Goal: Task Accomplishment & Management: Manage account settings

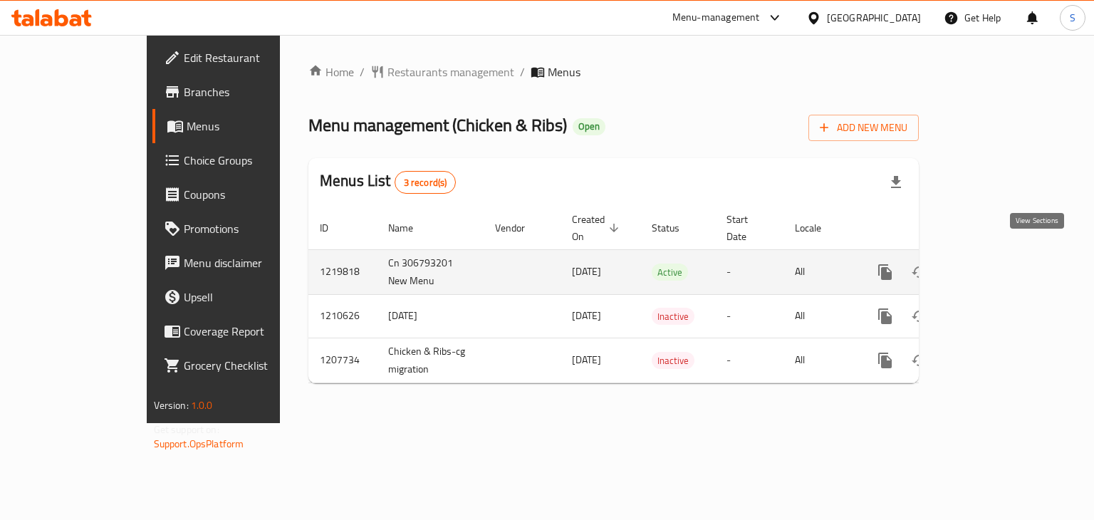
click at [994, 266] on icon "enhanced table" at bounding box center [988, 272] width 13 height 13
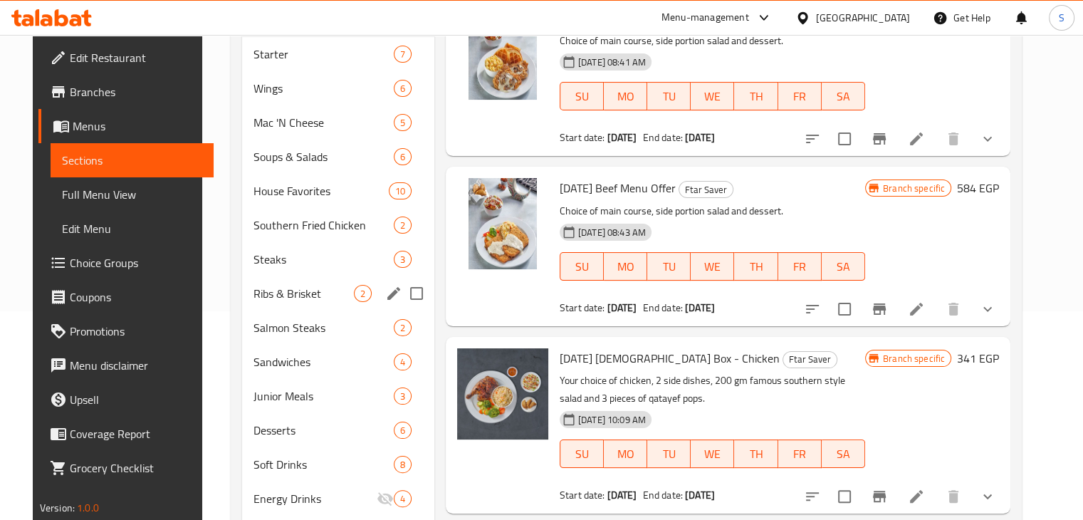
scroll to position [214, 0]
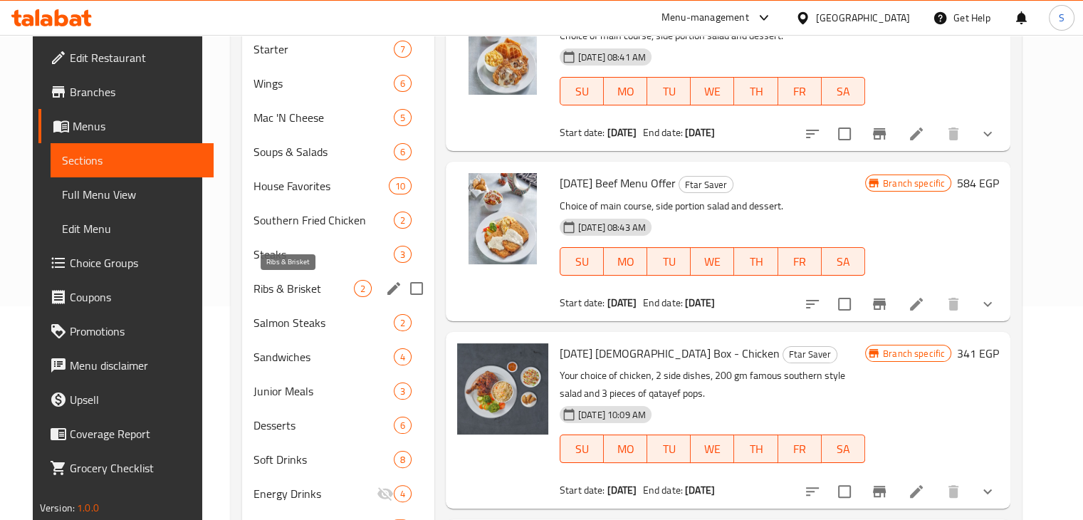
click at [284, 288] on span "Ribs & Brisket" at bounding box center [304, 288] width 100 height 17
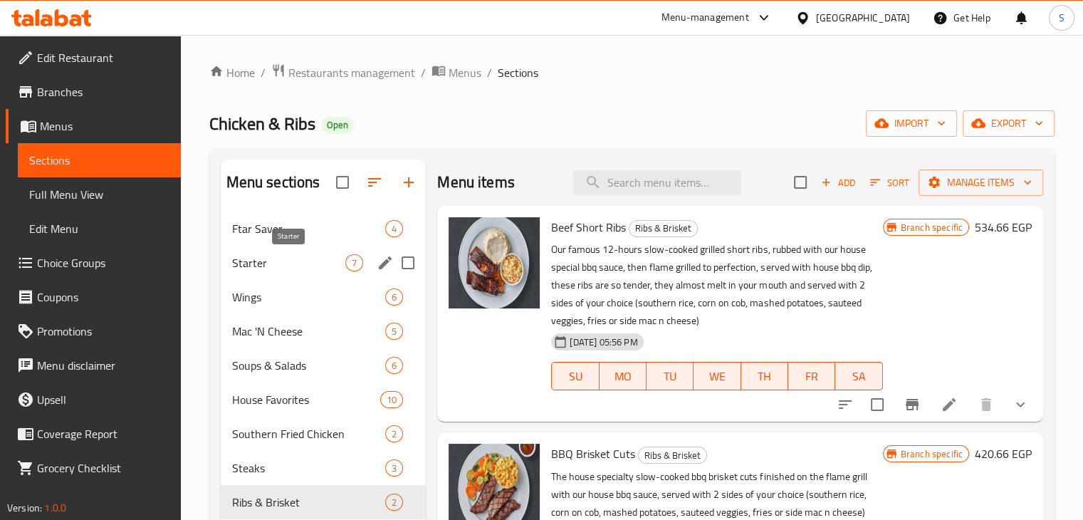
click at [262, 261] on span "Starter" at bounding box center [289, 262] width 114 height 17
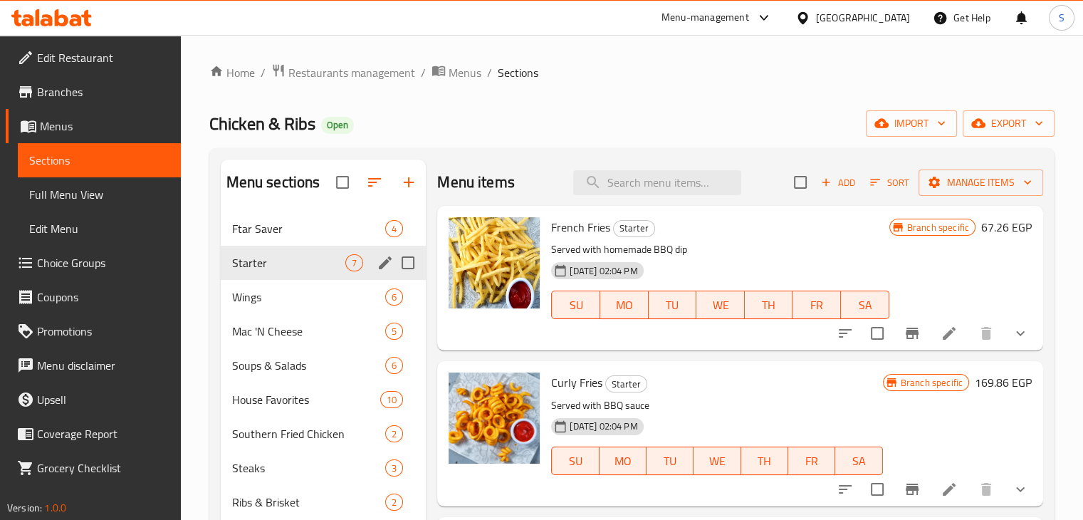
click at [273, 234] on span "Ftar Saver" at bounding box center [309, 228] width 154 height 17
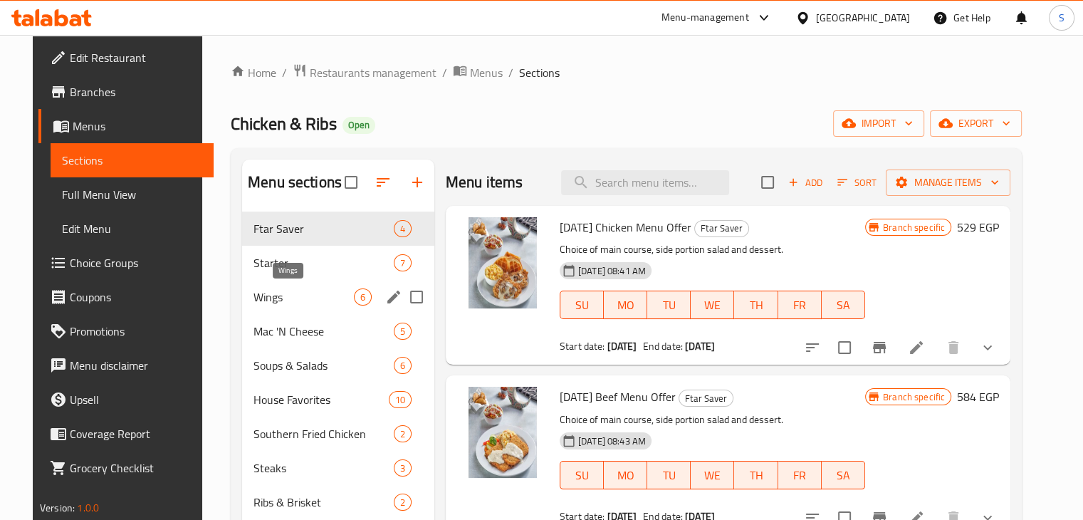
click at [283, 294] on span "Wings" at bounding box center [304, 296] width 100 height 17
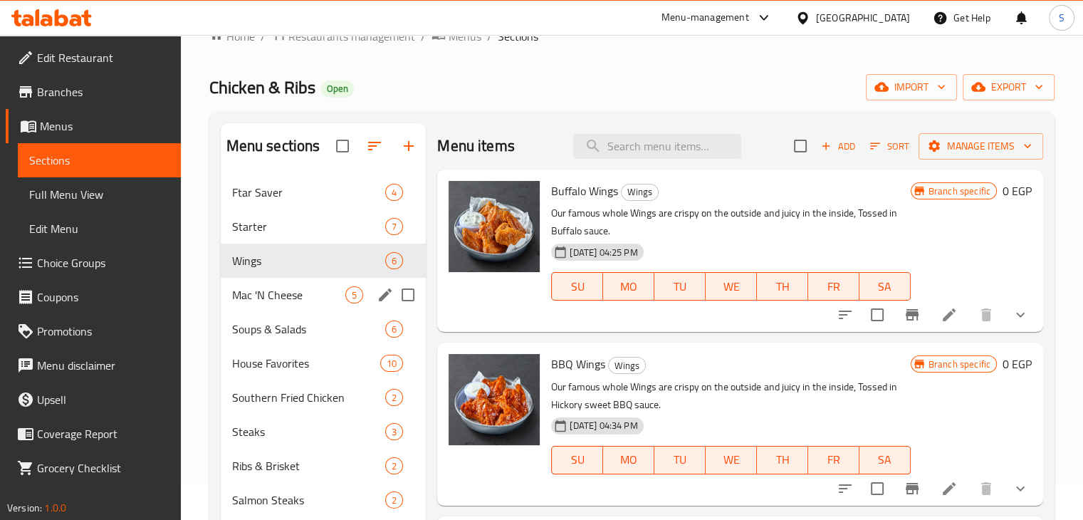
scroll to position [71, 0]
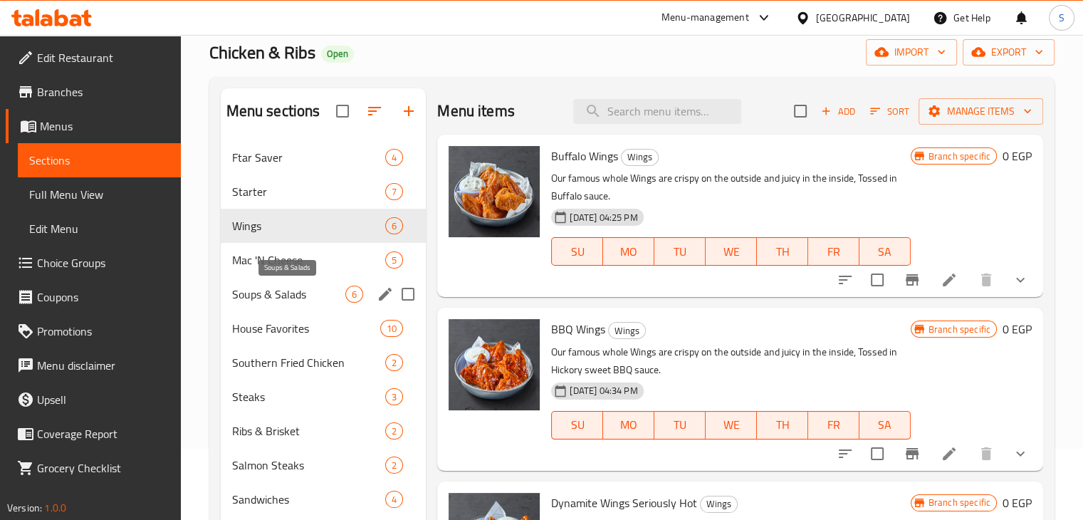
click at [278, 291] on span "Soups & Salads" at bounding box center [289, 294] width 114 height 17
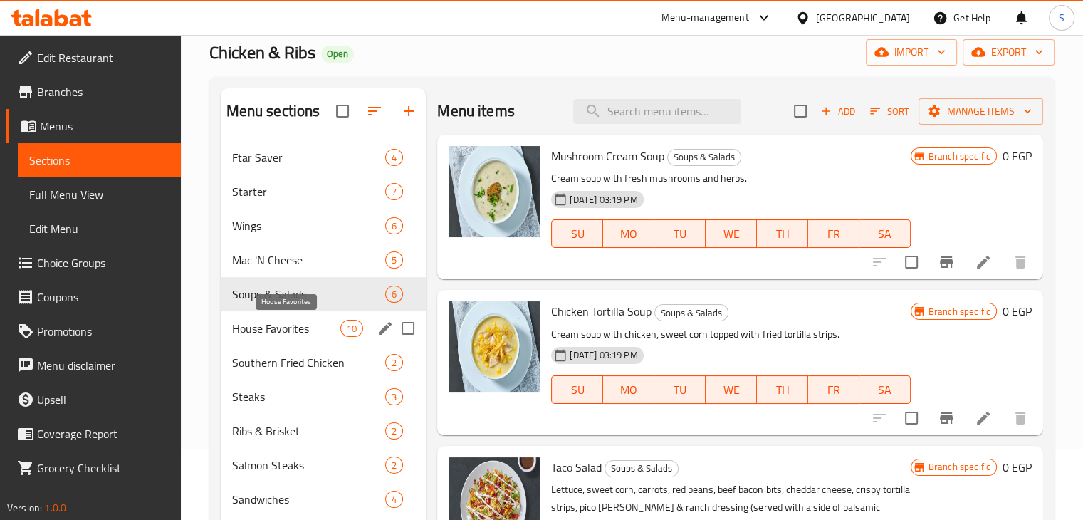
click at [293, 333] on span "House Favorites" at bounding box center [286, 328] width 109 height 17
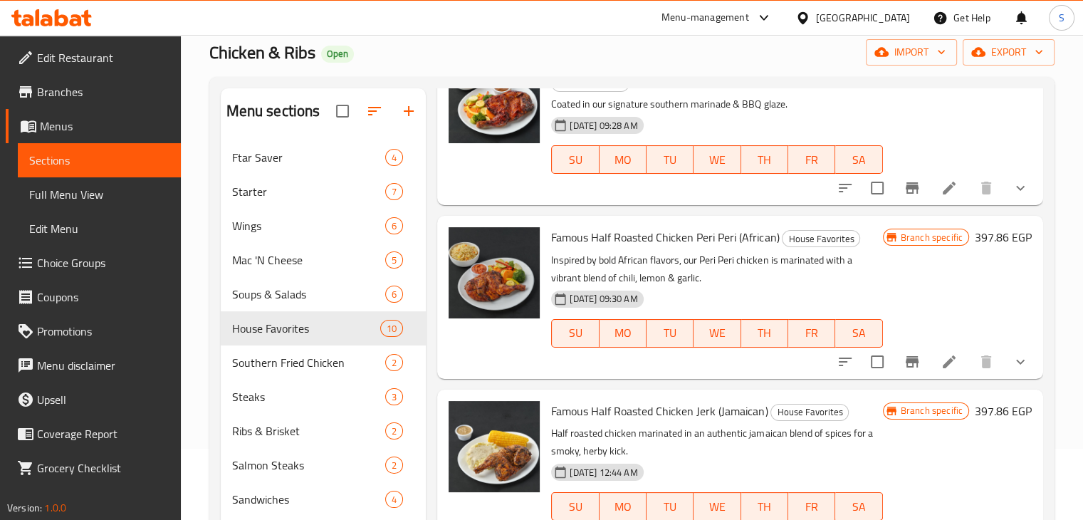
scroll to position [142, 0]
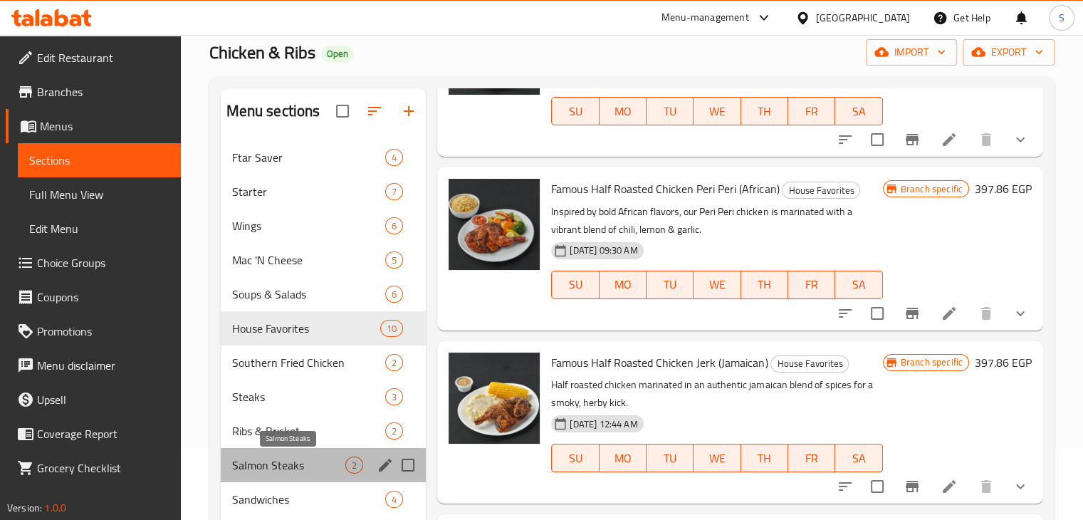
click at [262, 469] on span "Salmon Steaks" at bounding box center [289, 465] width 114 height 17
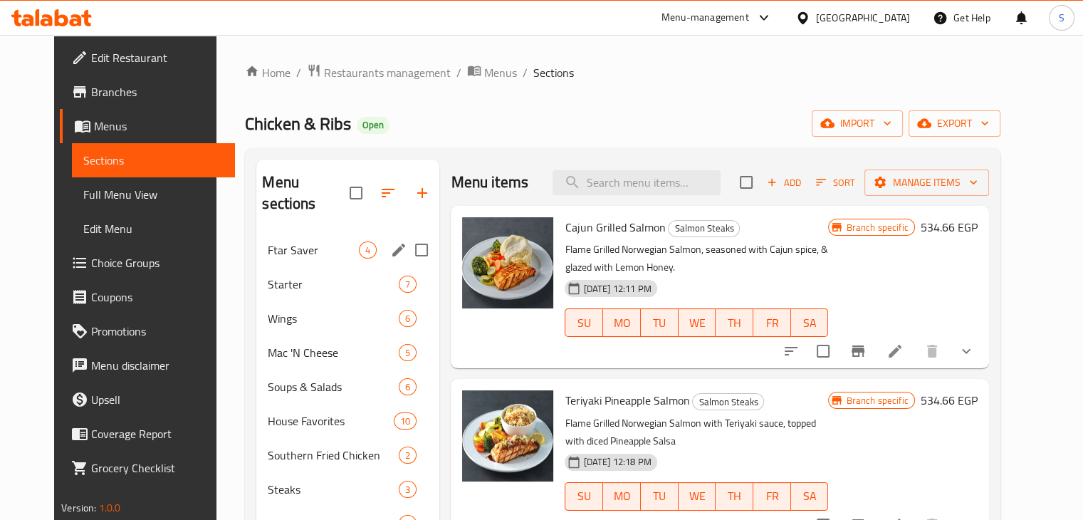
click at [277, 233] on div "Ftar Saver 4" at bounding box center [347, 250] width 183 height 34
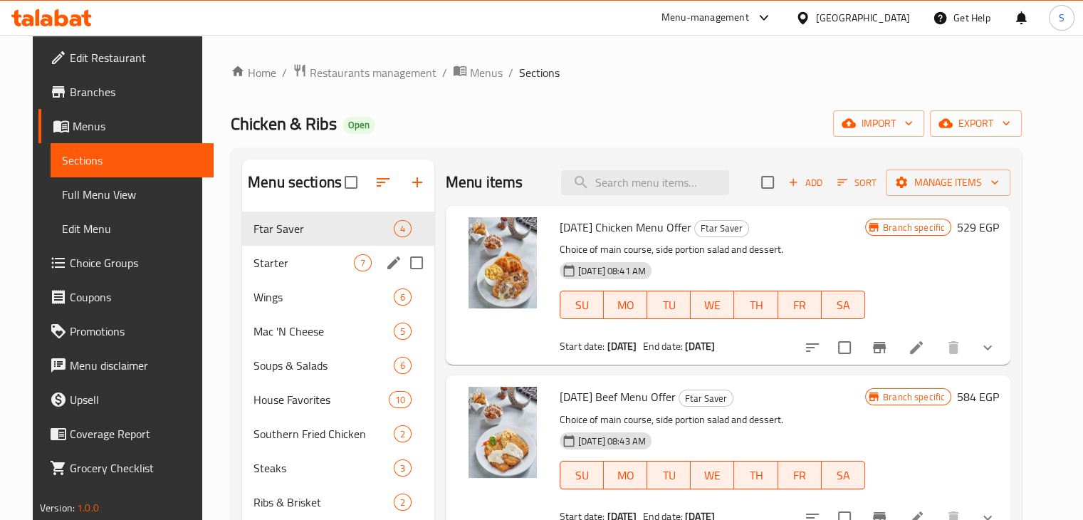
click at [284, 254] on span "Starter" at bounding box center [304, 262] width 100 height 17
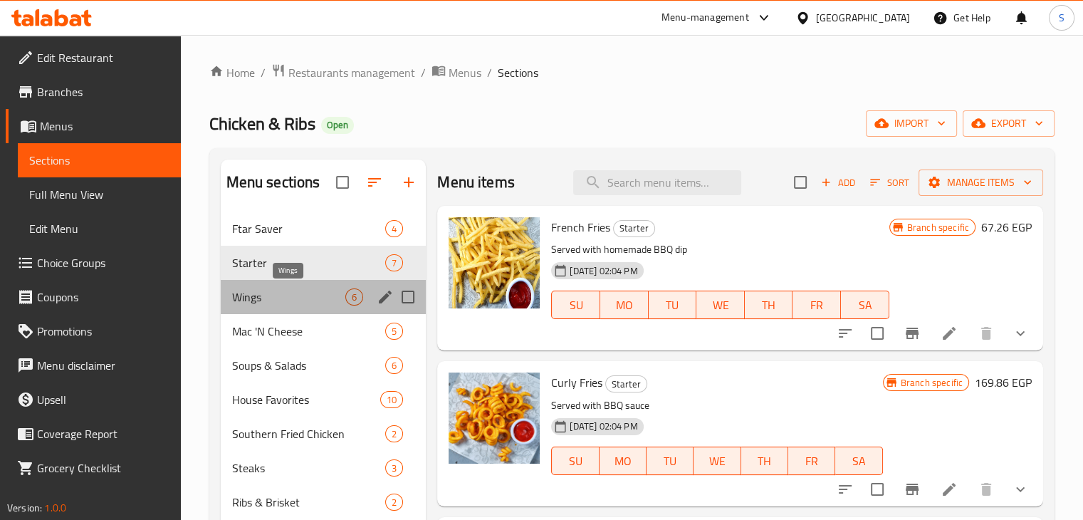
click at [290, 298] on span "Wings" at bounding box center [289, 296] width 114 height 17
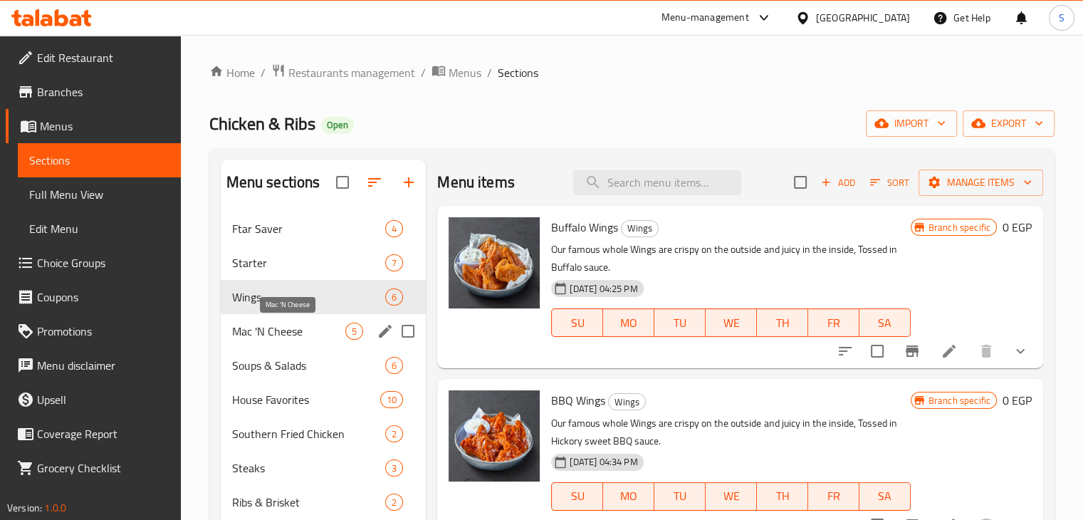
click at [288, 331] on span "Mac 'N Cheese" at bounding box center [289, 331] width 114 height 17
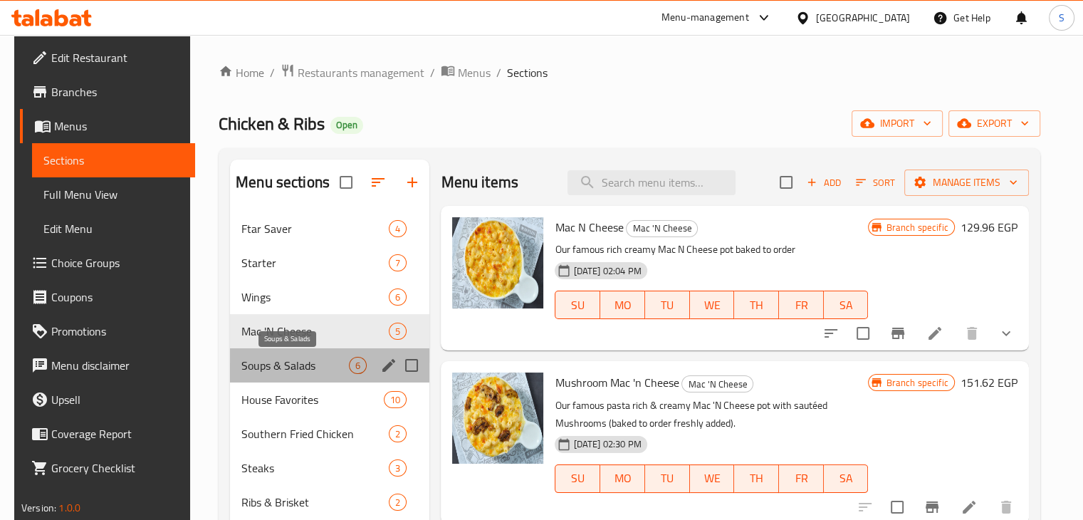
click at [289, 357] on span "Soups & Salads" at bounding box center [295, 365] width 108 height 17
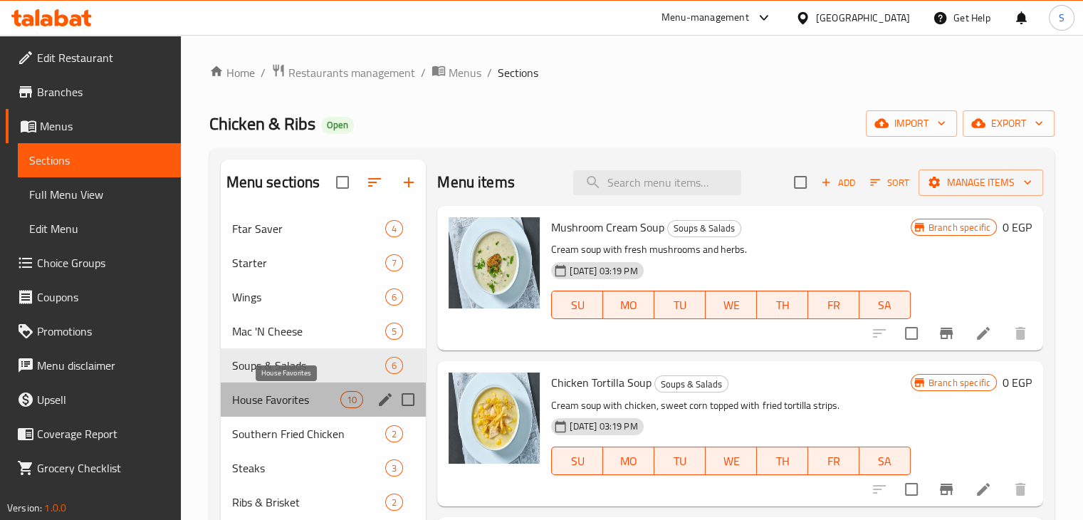
click at [298, 400] on span "House Favorites" at bounding box center [286, 399] width 109 height 17
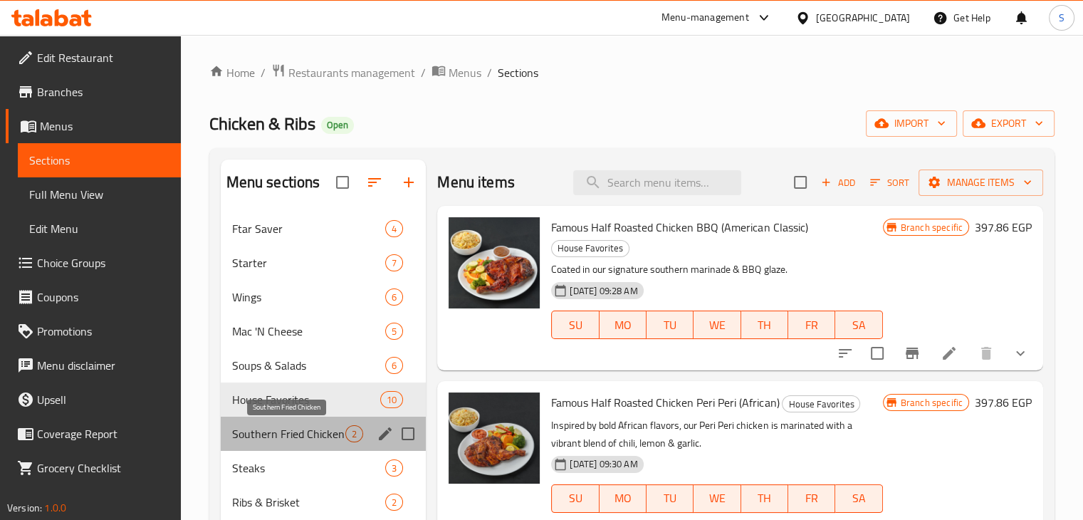
click at [306, 437] on span "Southern Fried Chicken" at bounding box center [289, 433] width 114 height 17
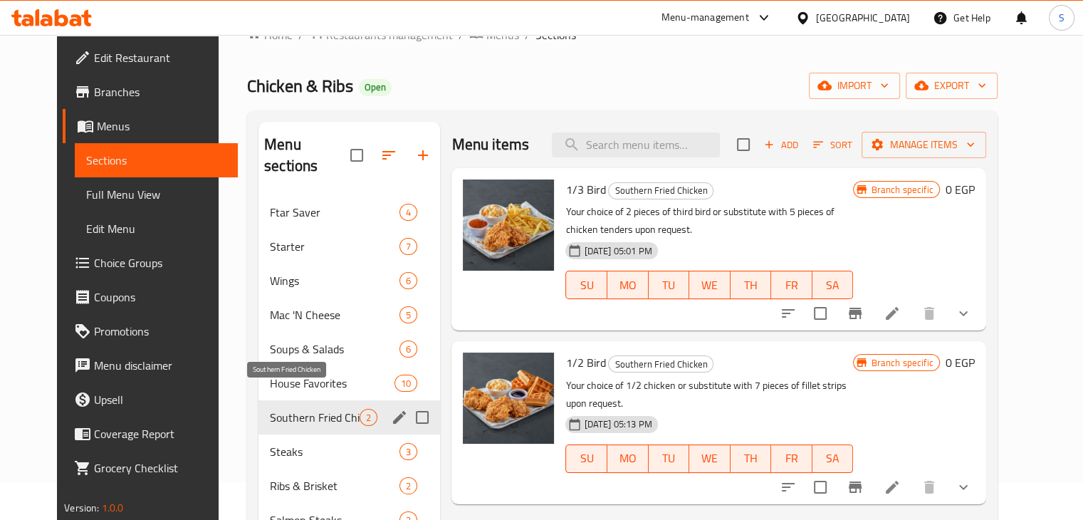
scroll to position [71, 0]
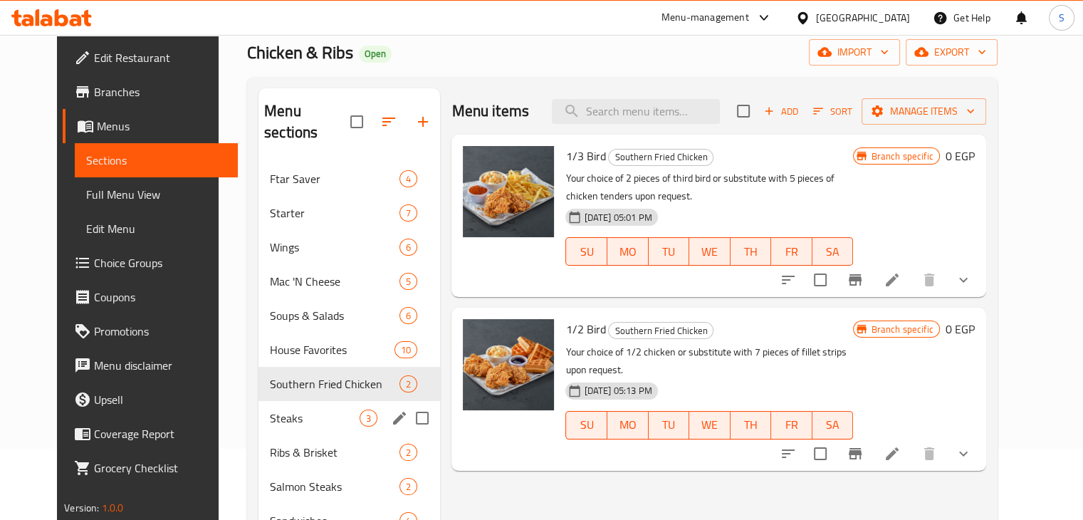
click at [296, 410] on span "Steaks" at bounding box center [315, 418] width 90 height 17
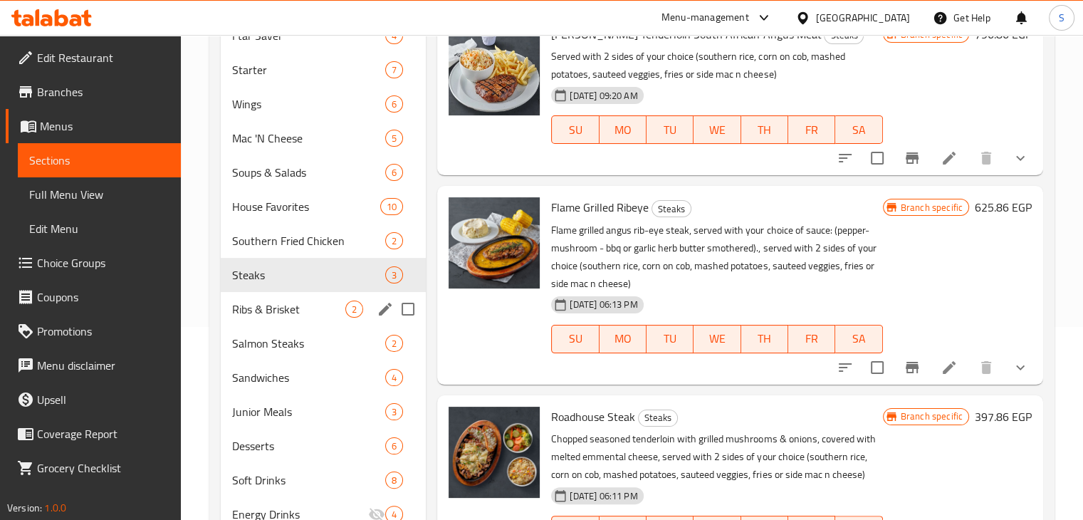
scroll to position [285, 0]
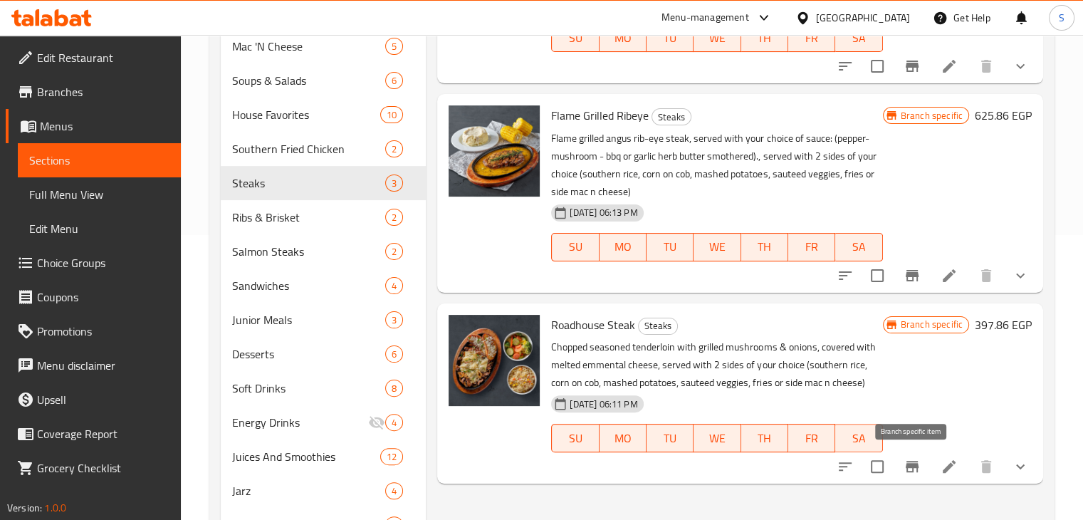
click at [920, 462] on icon "Branch-specific-item" at bounding box center [912, 466] width 17 height 17
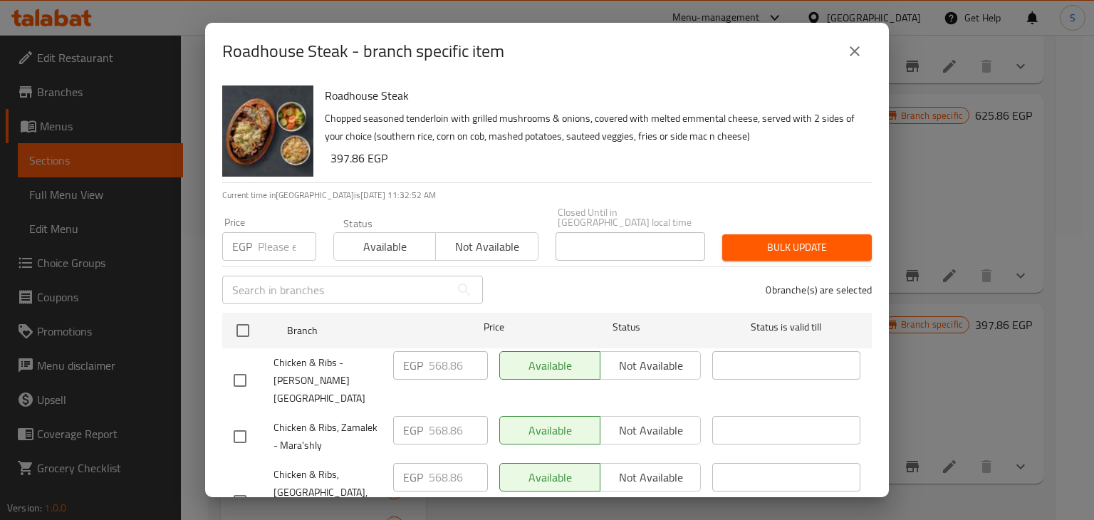
click at [280, 239] on input "number" at bounding box center [287, 246] width 58 height 28
paste input "682.86"
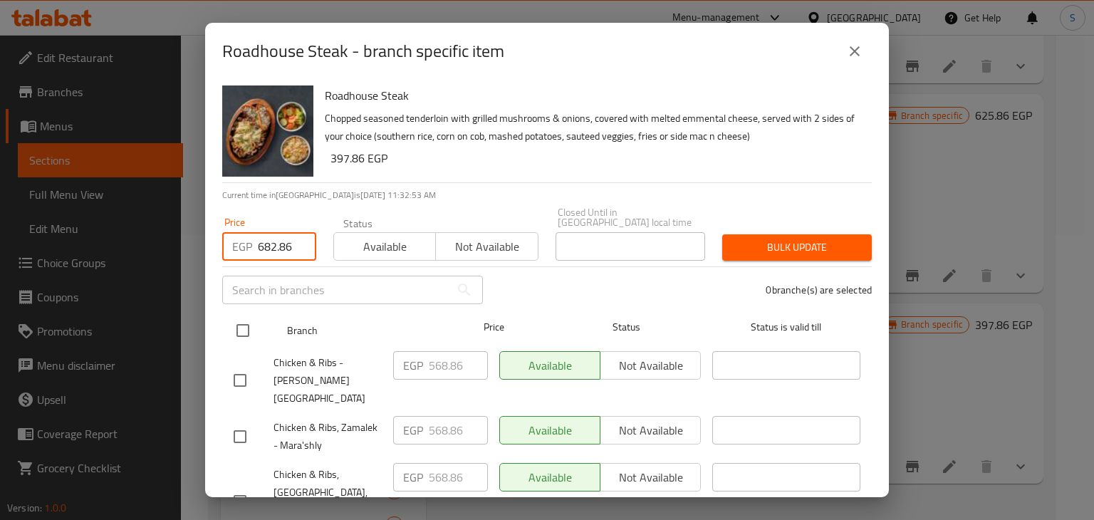
type input "682.86"
click at [247, 316] on input "checkbox" at bounding box center [243, 331] width 30 height 30
checkbox input "true"
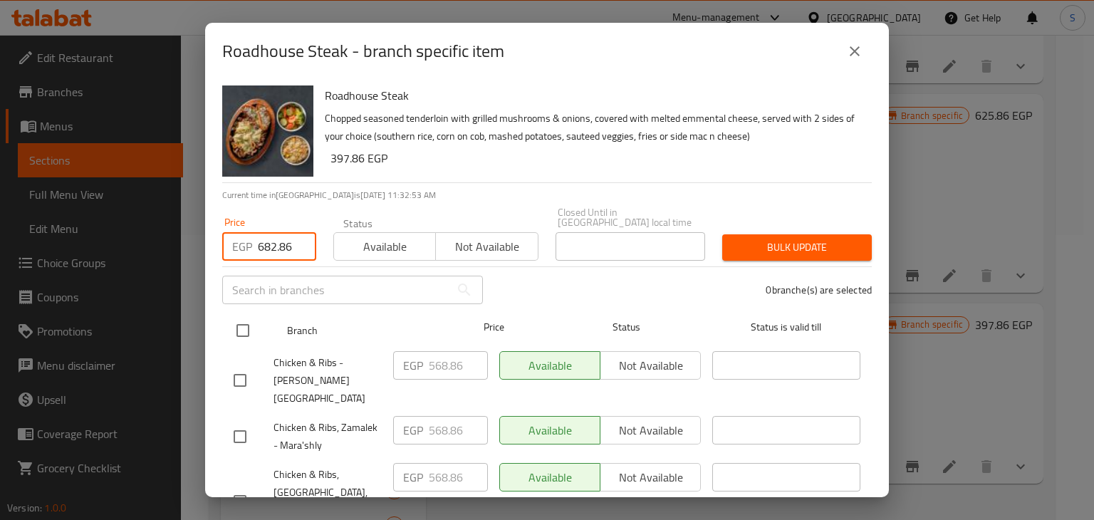
checkbox input "true"
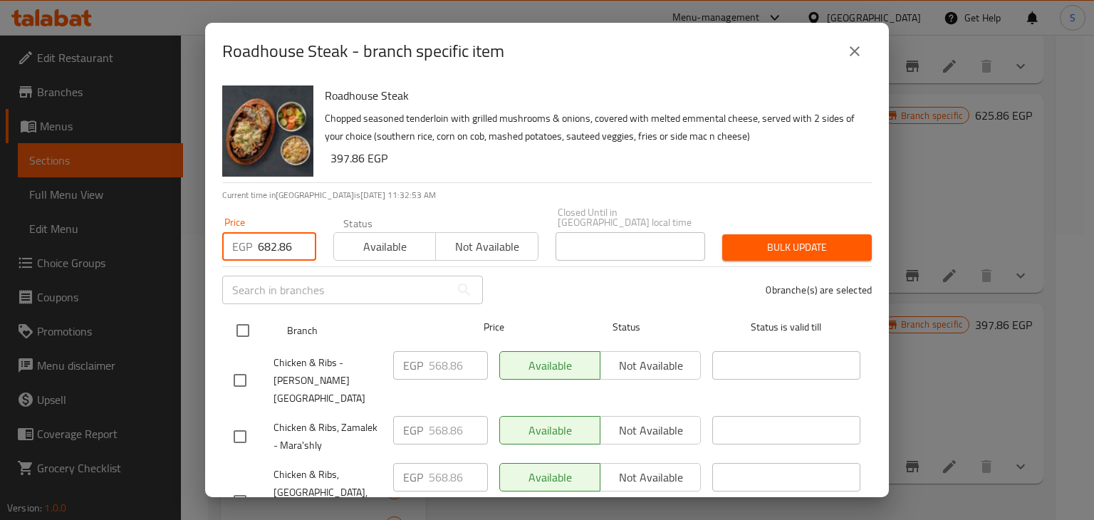
checkbox input "true"
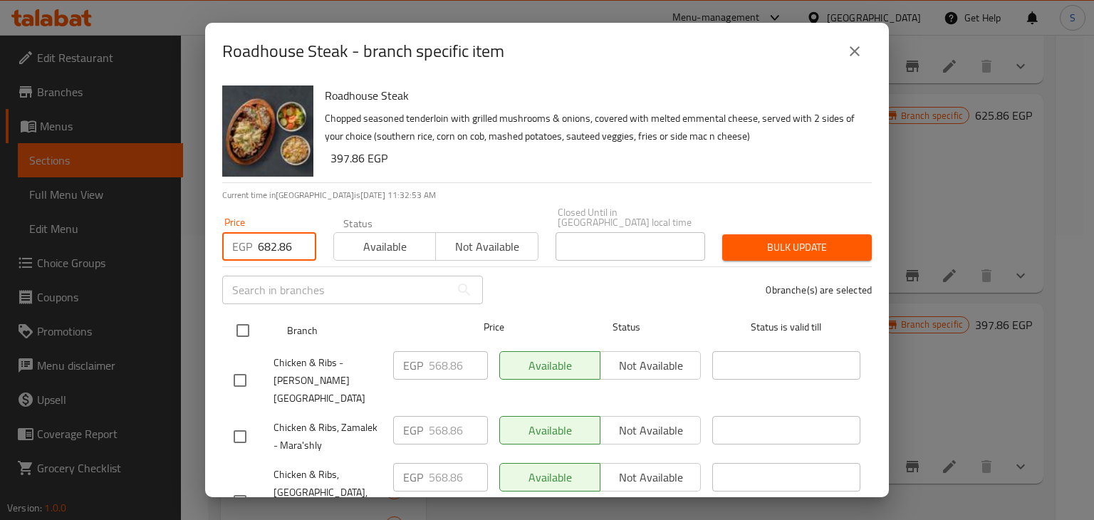
checkbox input "true"
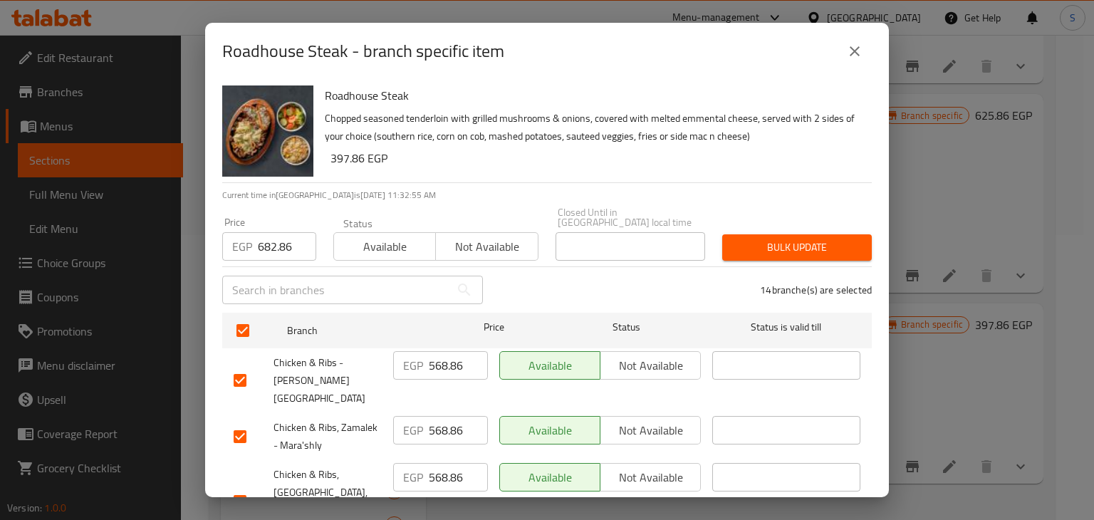
click at [771, 240] on span "Bulk update" at bounding box center [797, 248] width 127 height 18
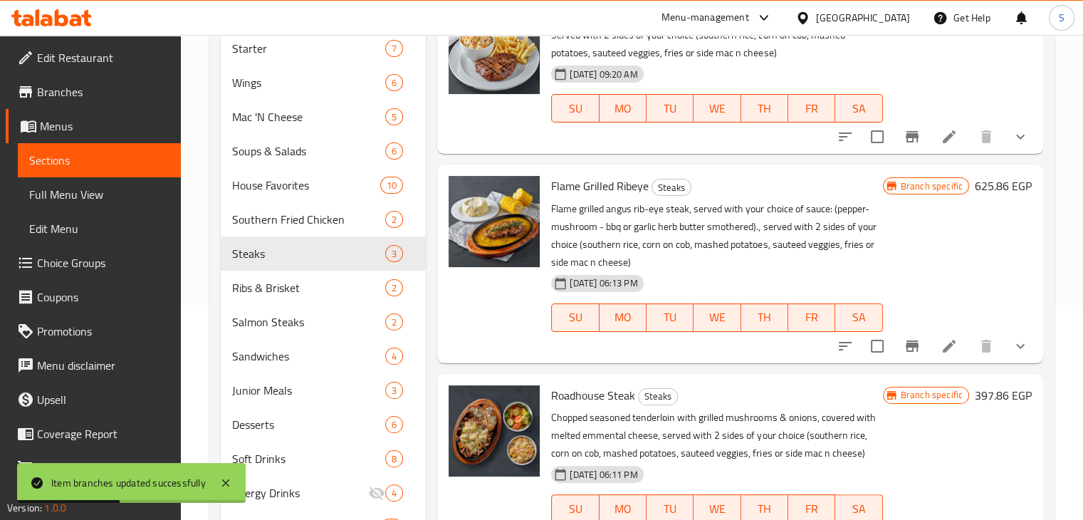
scroll to position [136, 0]
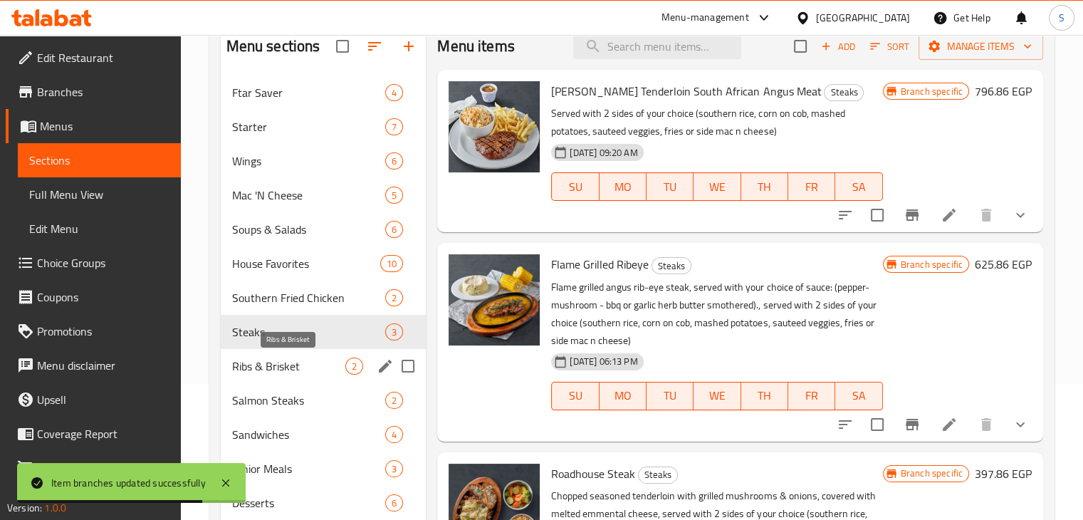
click at [268, 368] on span "Ribs & Brisket" at bounding box center [289, 366] width 114 height 17
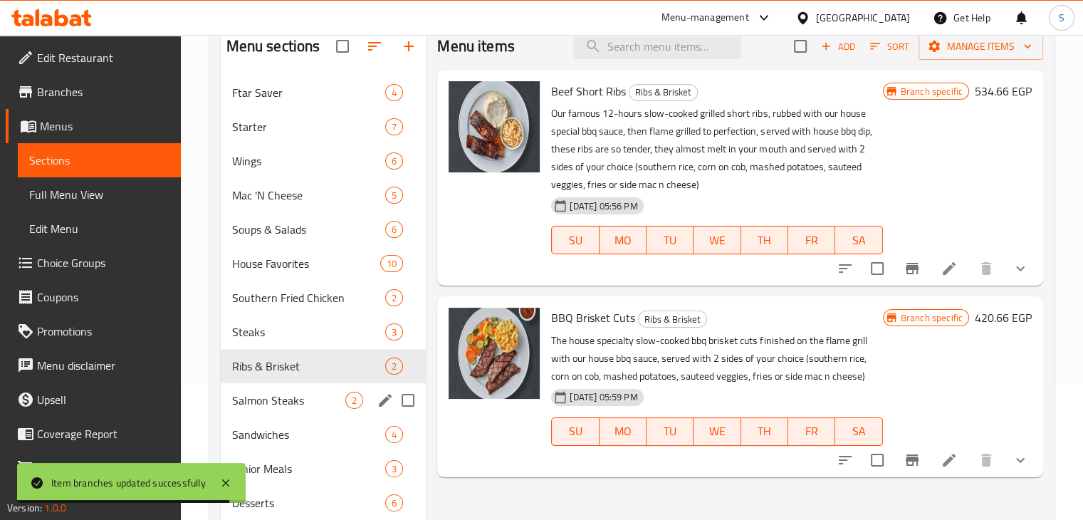
click at [285, 394] on span "Salmon Steaks" at bounding box center [289, 400] width 114 height 17
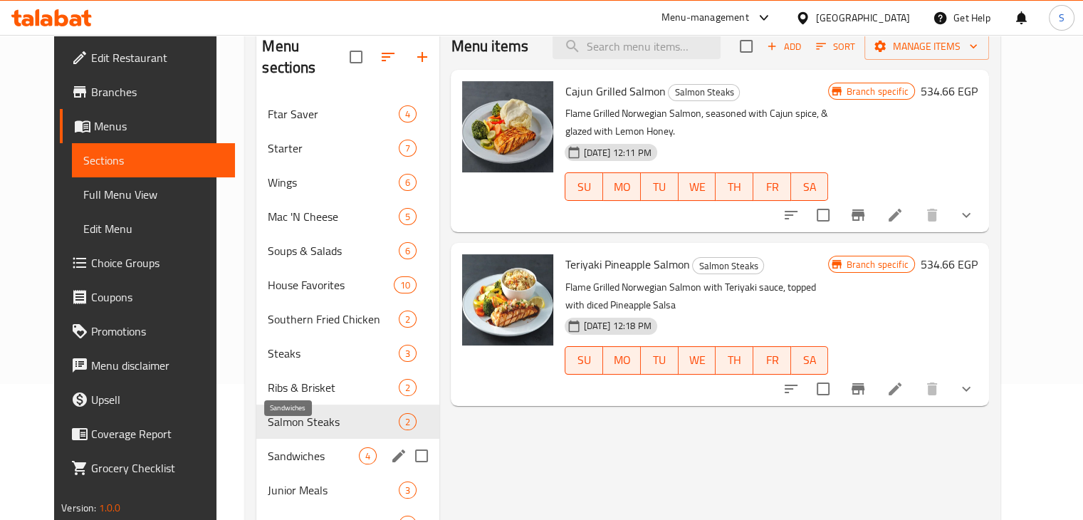
click at [291, 447] on span "Sandwiches" at bounding box center [313, 455] width 91 height 17
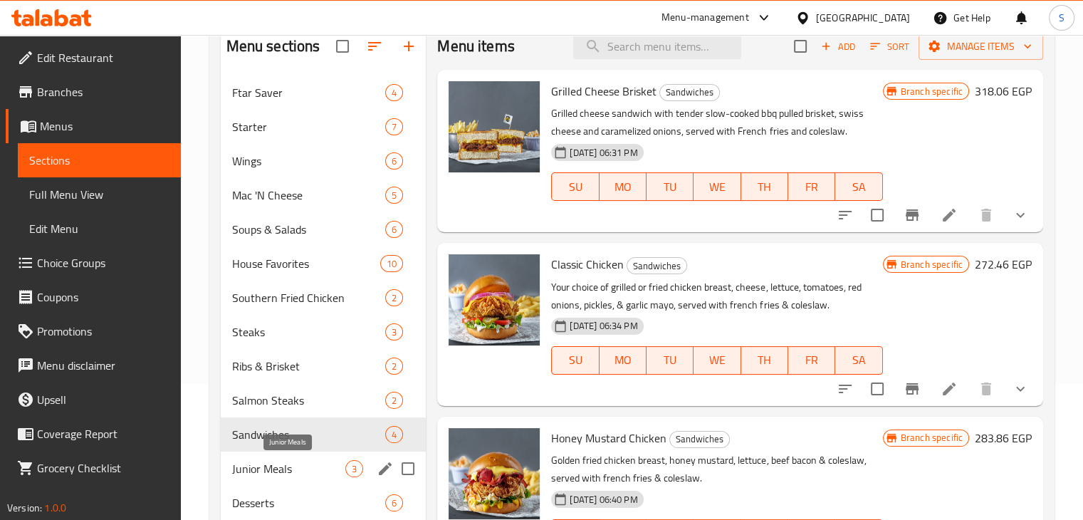
click at [293, 462] on span "Junior Meals" at bounding box center [289, 468] width 114 height 17
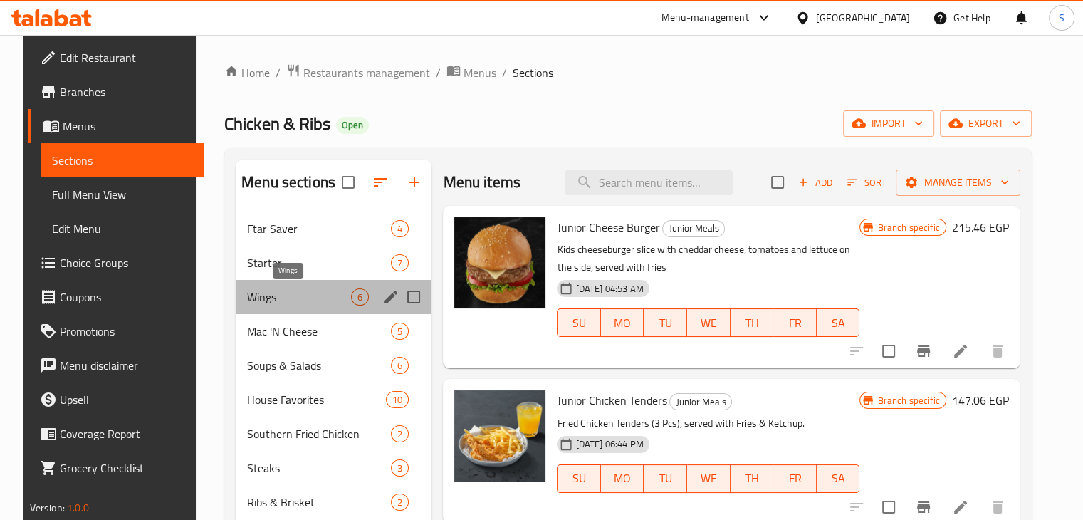
click at [285, 298] on span "Wings" at bounding box center [299, 296] width 104 height 17
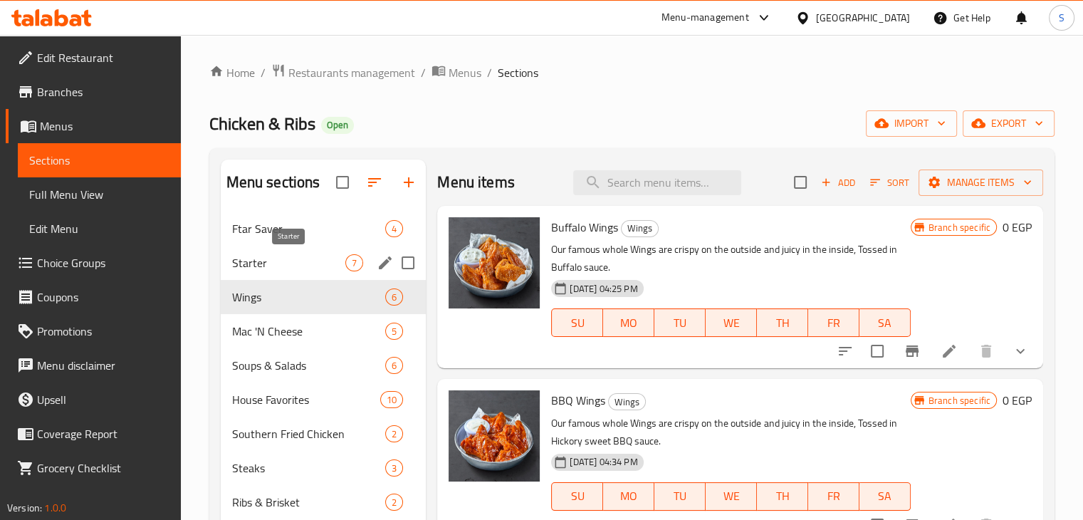
click at [279, 259] on span "Starter" at bounding box center [289, 262] width 114 height 17
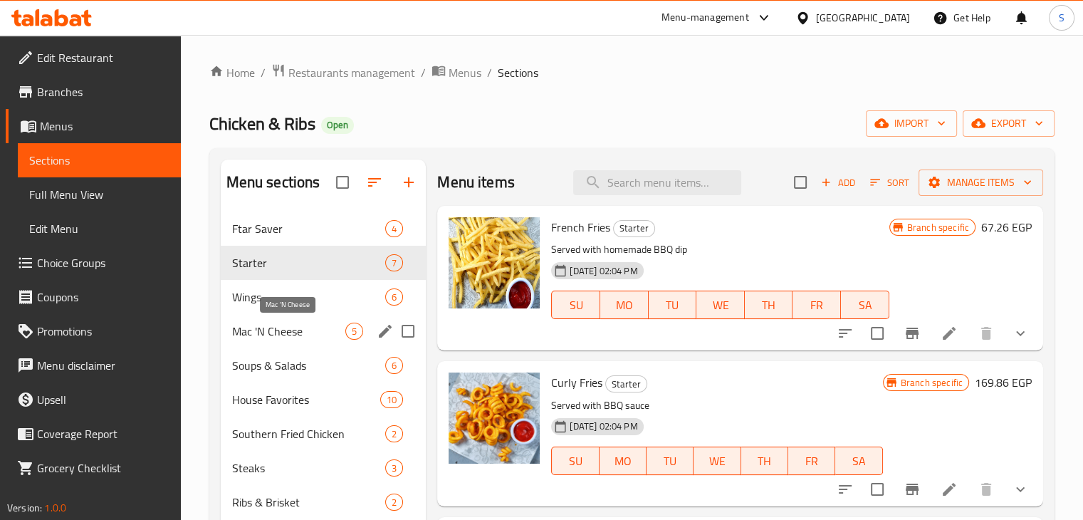
click at [283, 349] on div "Soups & Salads 6" at bounding box center [324, 365] width 206 height 34
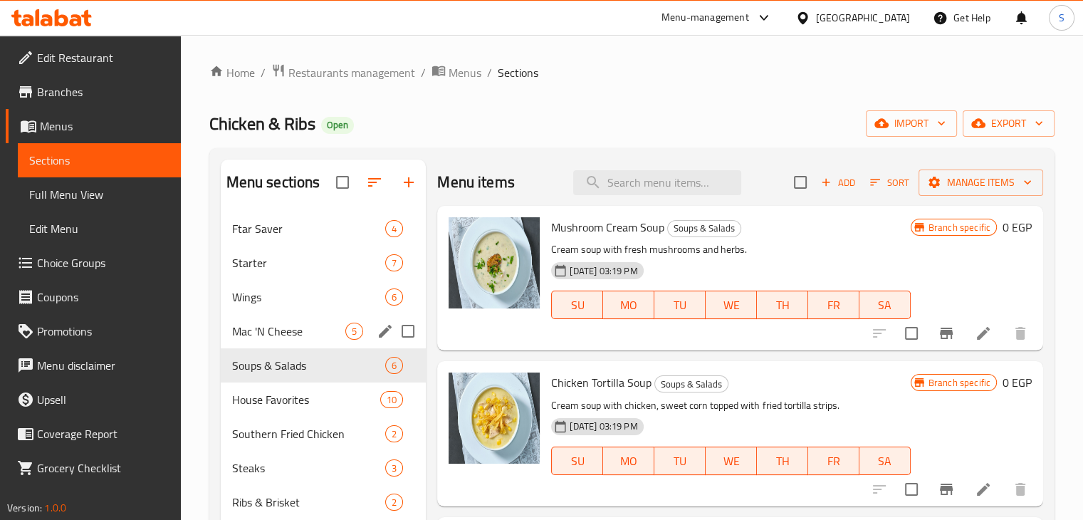
click at [281, 331] on span "Mac 'N Cheese" at bounding box center [289, 331] width 114 height 17
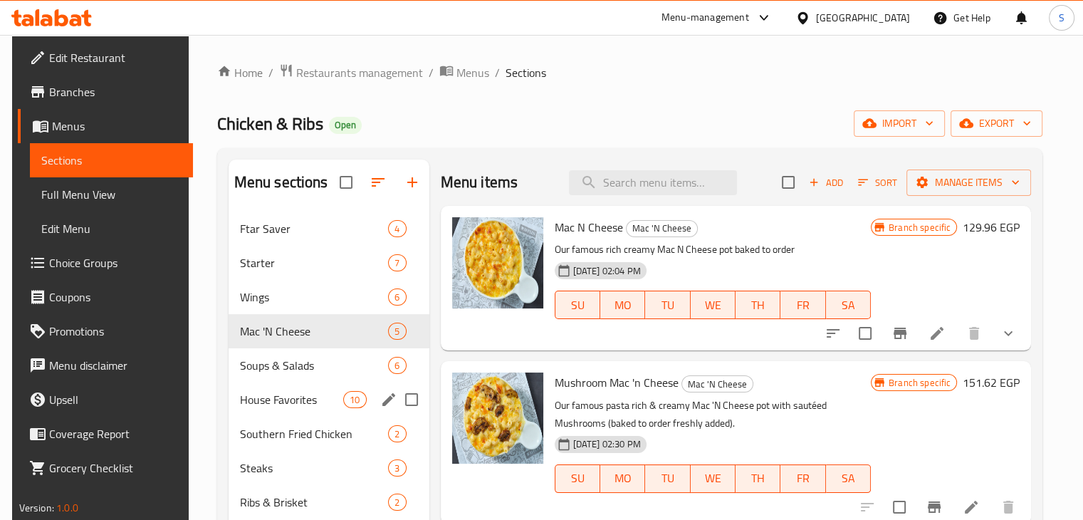
click at [271, 392] on span "House Favorites" at bounding box center [292, 399] width 104 height 17
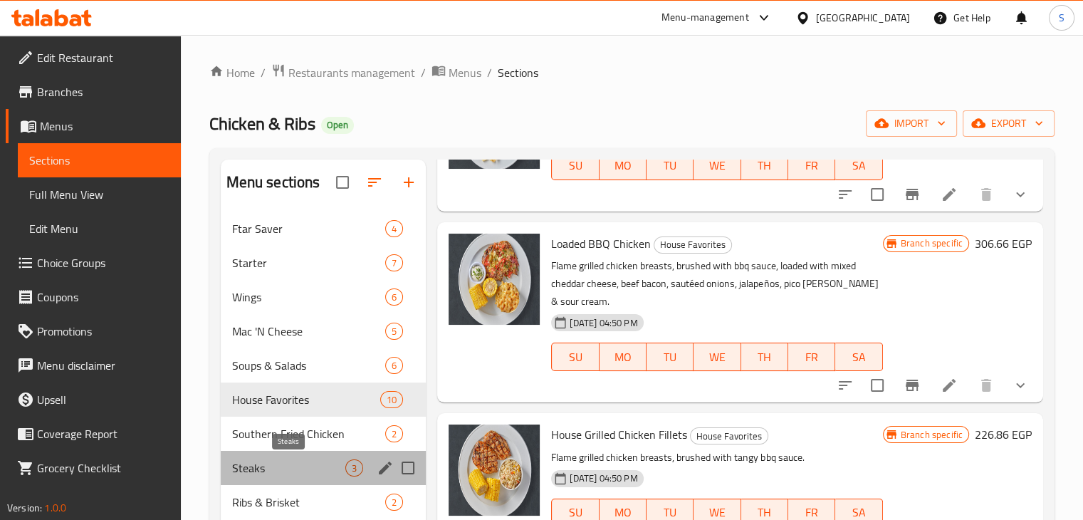
click at [290, 471] on span "Steaks" at bounding box center [289, 467] width 114 height 17
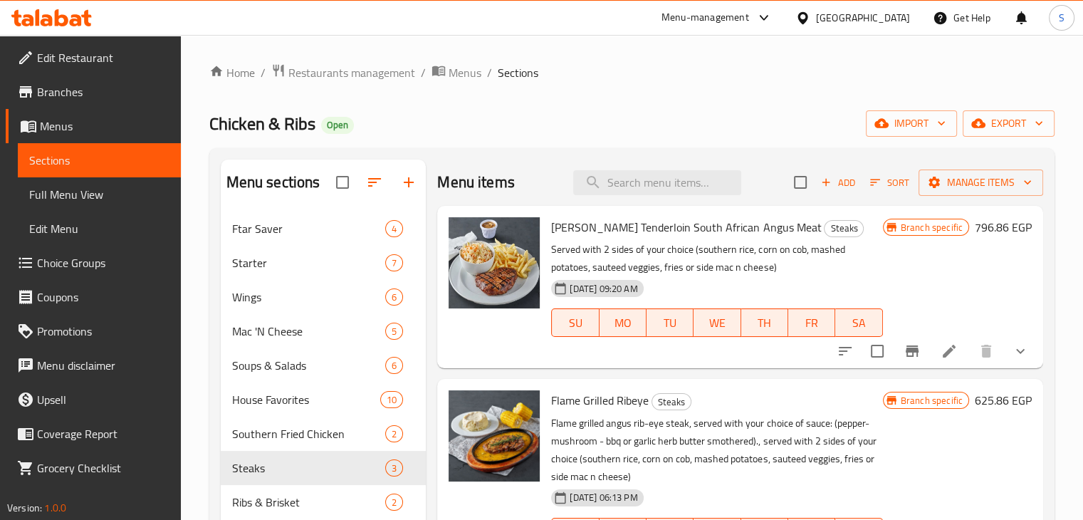
click at [693, 224] on span "[PERSON_NAME] Tenderloin South African Angus Meat" at bounding box center [686, 227] width 270 height 21
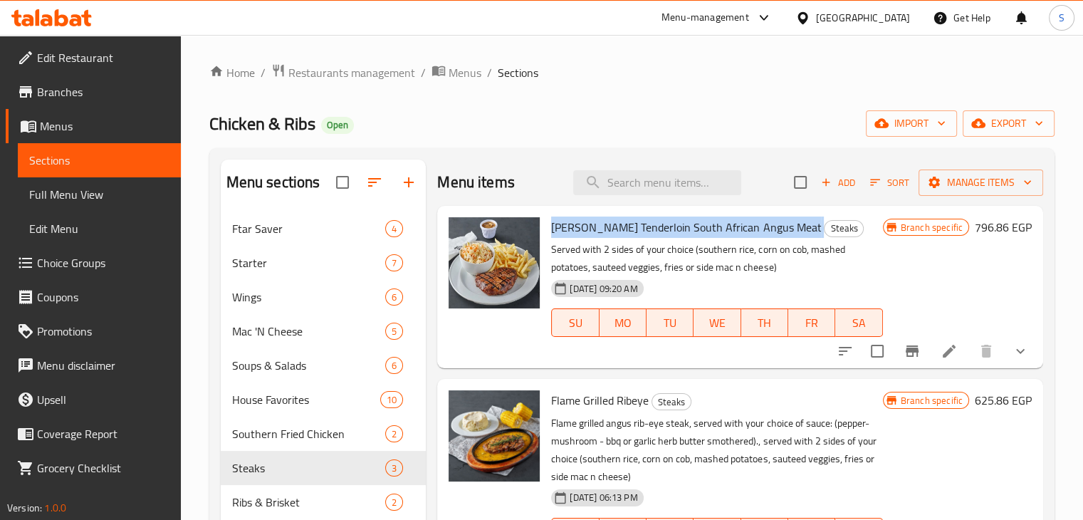
copy h6 "[PERSON_NAME] Tenderloin South African Angus Meat"
click at [920, 348] on icon "Branch-specific-item" at bounding box center [912, 351] width 17 height 17
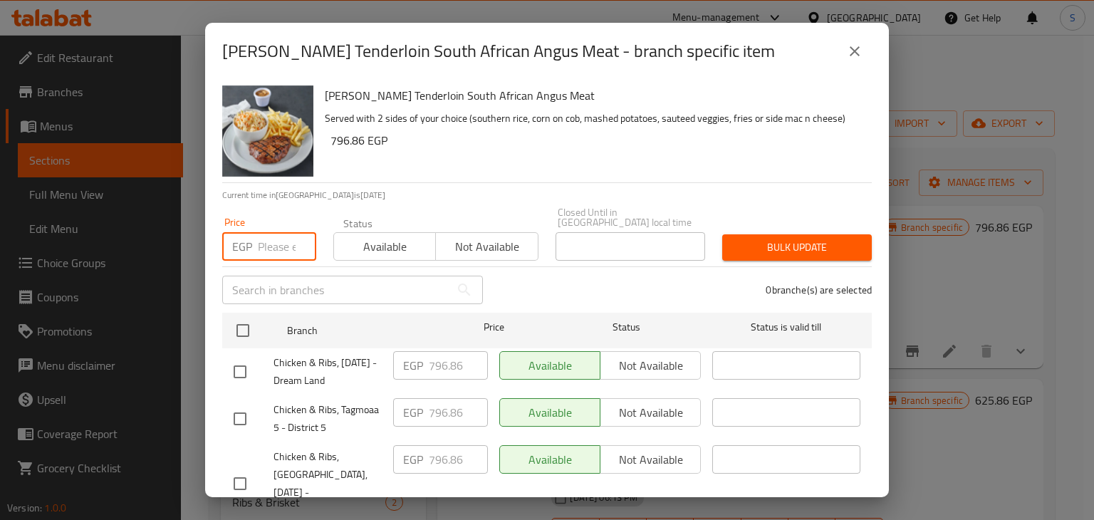
click at [280, 246] on input "number" at bounding box center [287, 246] width 58 height 28
paste input "853.86"
type input "853.86"
click at [370, 238] on span "Available" at bounding box center [385, 246] width 90 height 21
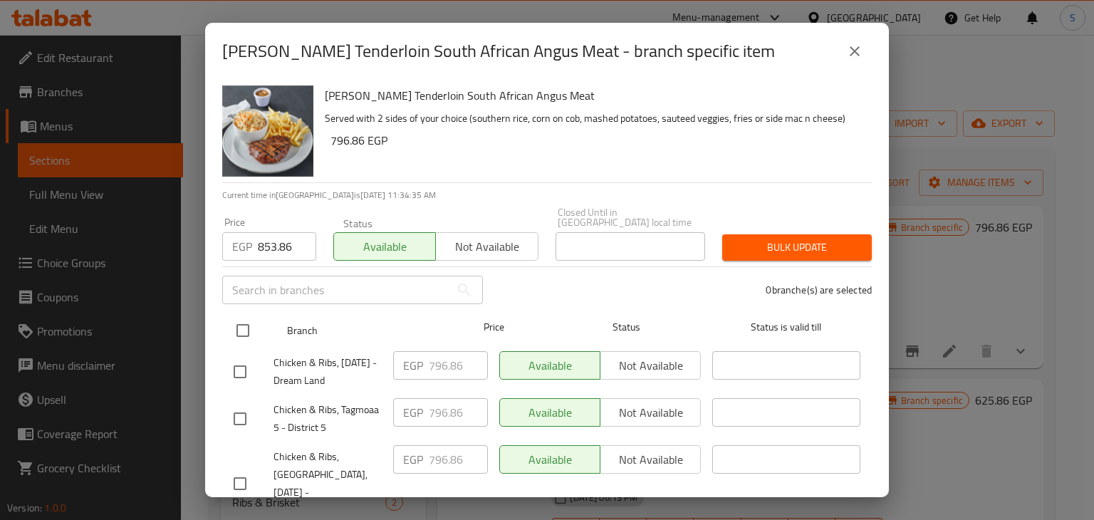
click at [236, 316] on input "checkbox" at bounding box center [243, 331] width 30 height 30
checkbox input "true"
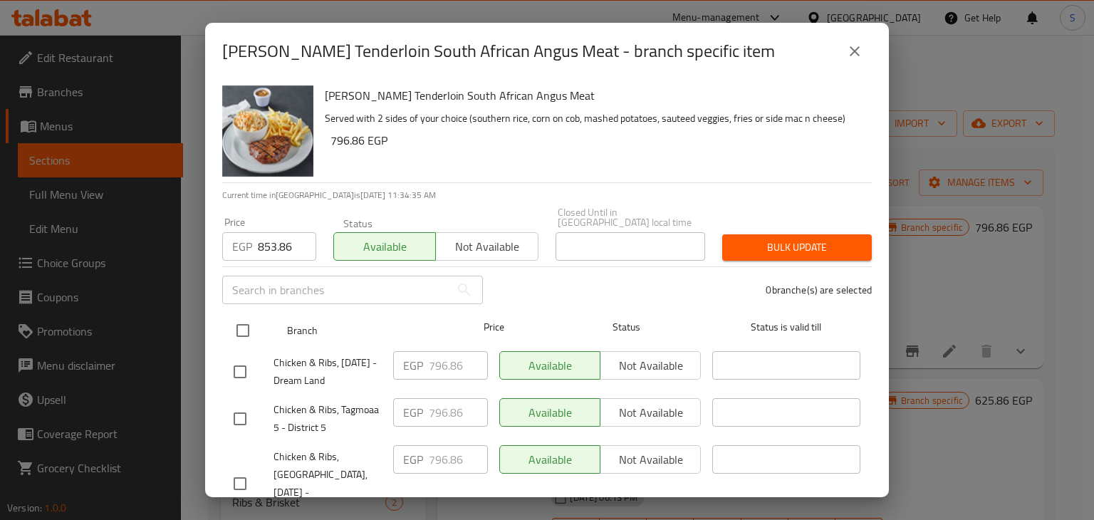
checkbox input "true"
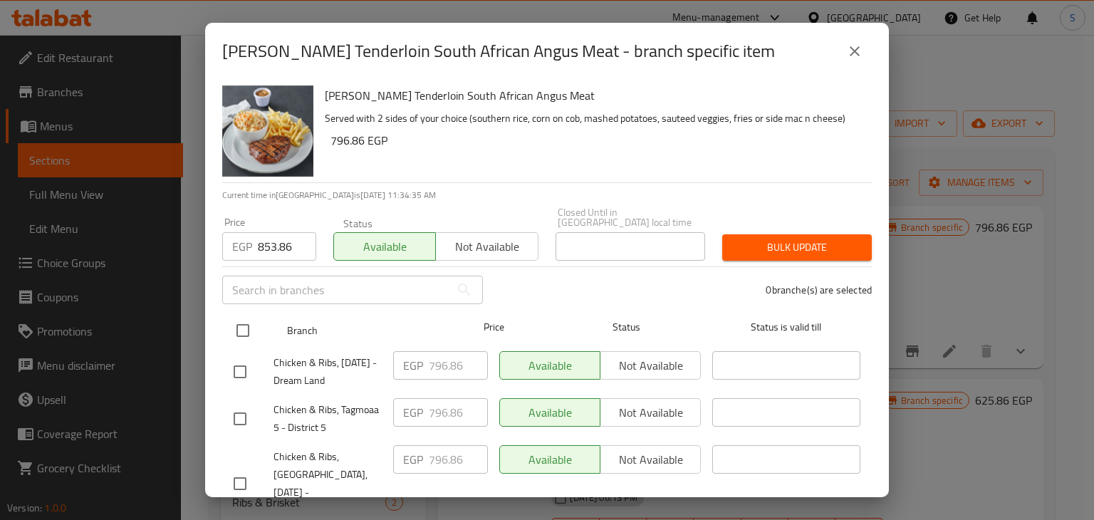
checkbox input "true"
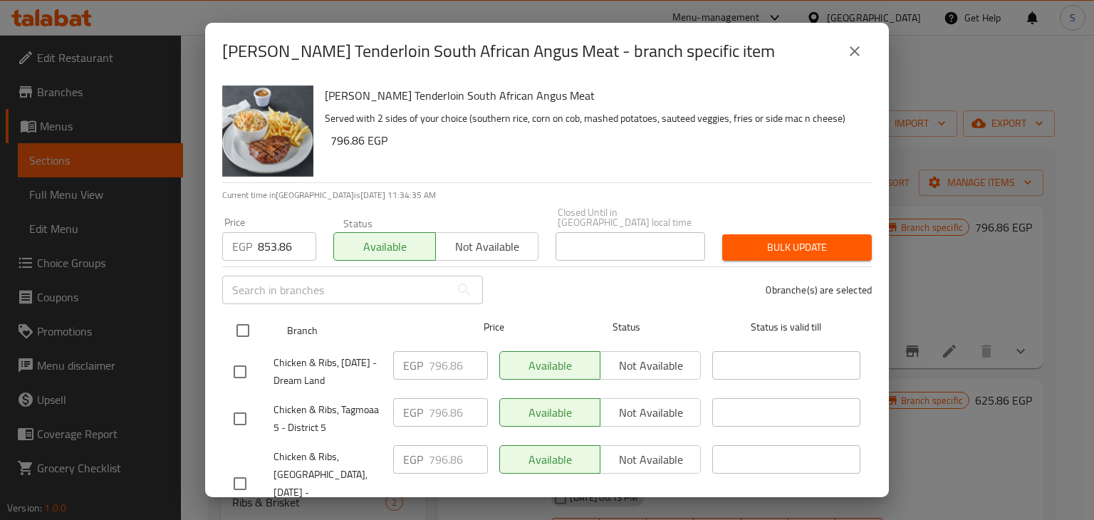
checkbox input "true"
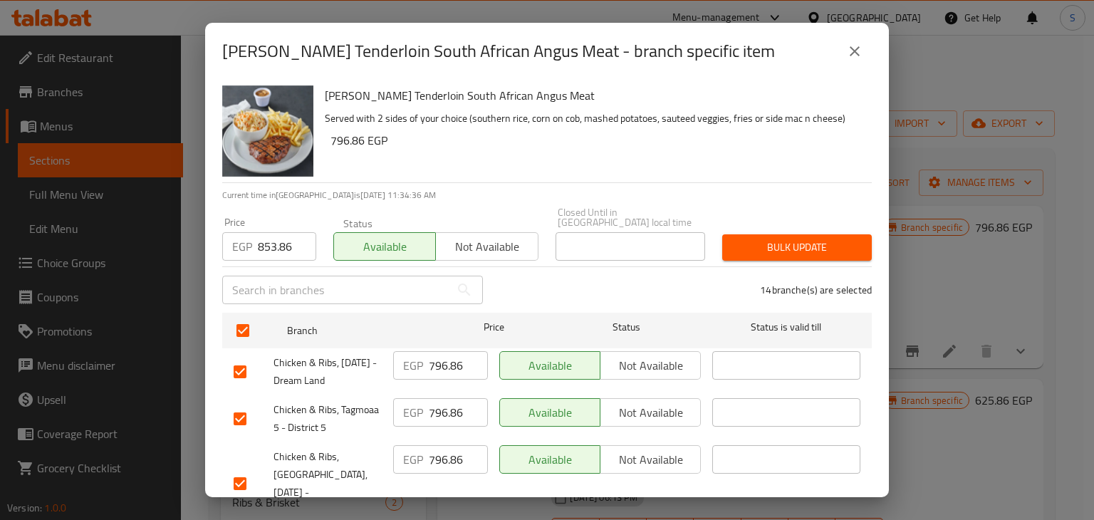
click at [818, 239] on span "Bulk update" at bounding box center [797, 248] width 127 height 18
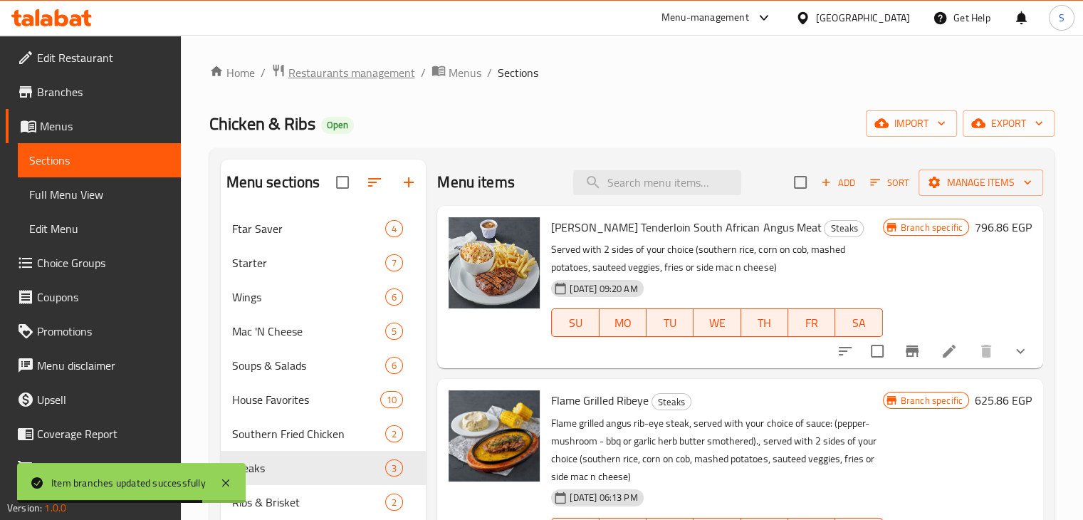
click at [372, 80] on span "Restaurants management" at bounding box center [351, 72] width 127 height 17
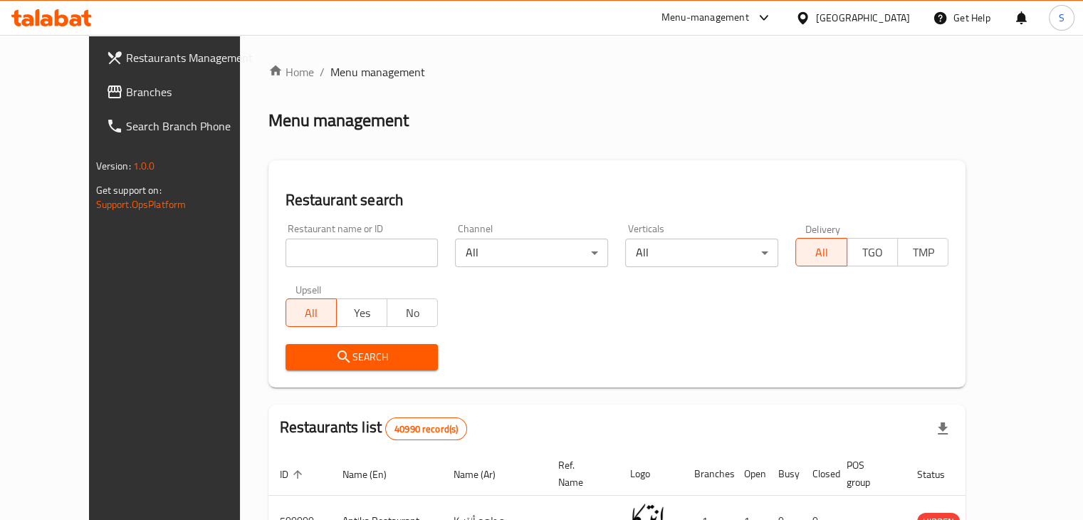
click at [368, 263] on input "search" at bounding box center [362, 253] width 153 height 28
paste input "503766"
type input "503766"
click button "Search" at bounding box center [362, 357] width 153 height 26
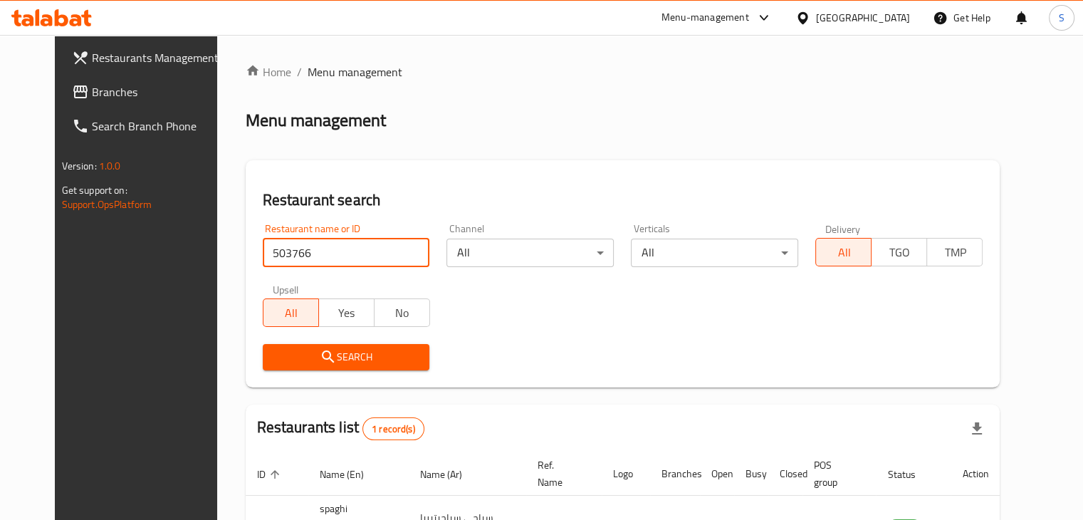
scroll to position [103, 0]
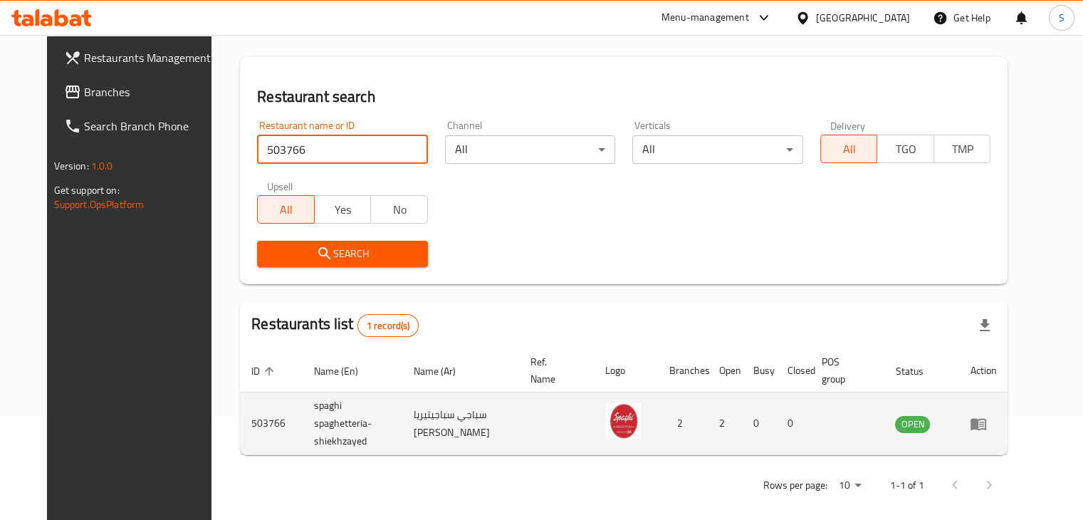
click at [1008, 427] on td "enhanced table" at bounding box center [983, 423] width 49 height 63
click at [987, 420] on icon "enhanced table" at bounding box center [978, 423] width 17 height 17
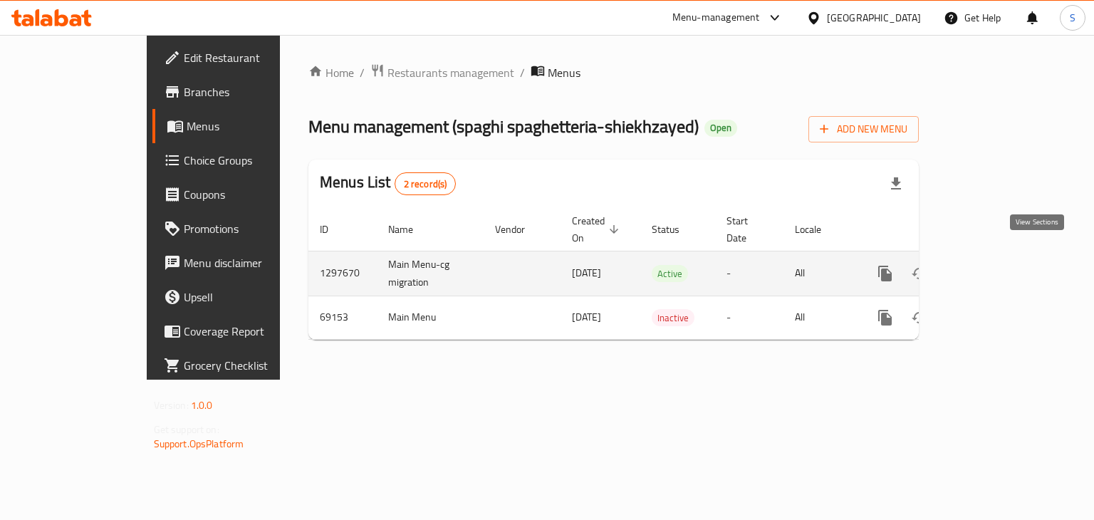
click at [994, 267] on icon "enhanced table" at bounding box center [988, 273] width 13 height 13
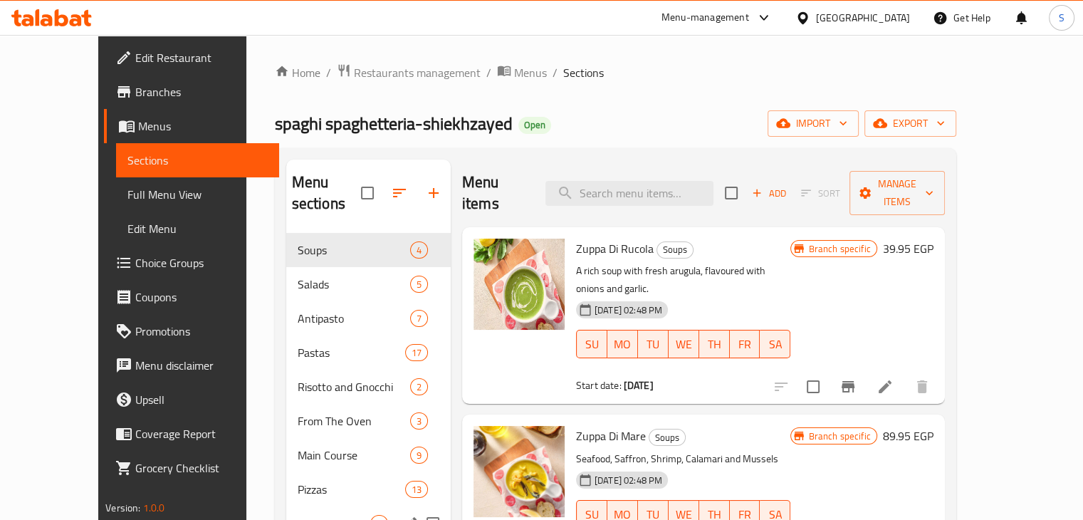
scroll to position [142, 0]
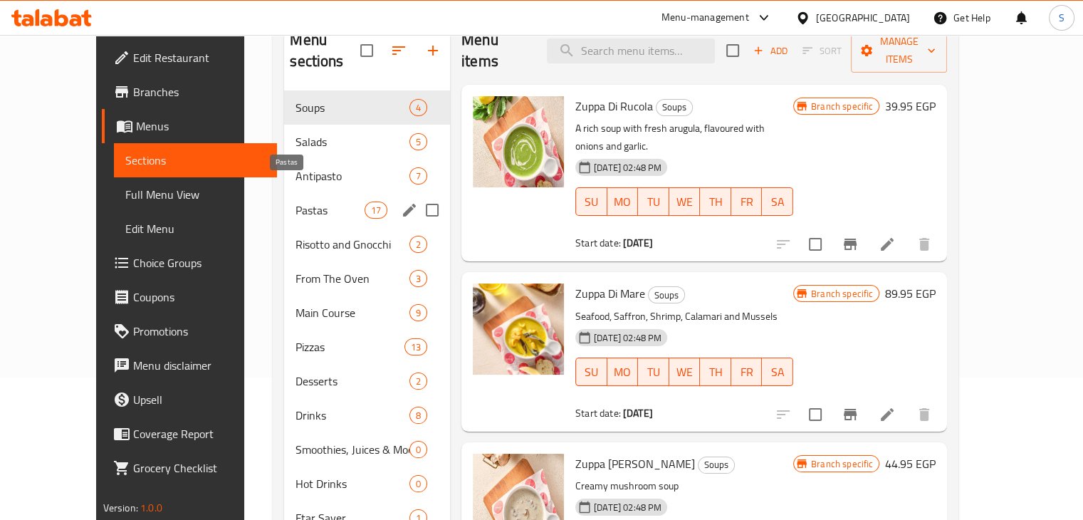
click at [296, 202] on span "Pastas" at bounding box center [330, 210] width 68 height 17
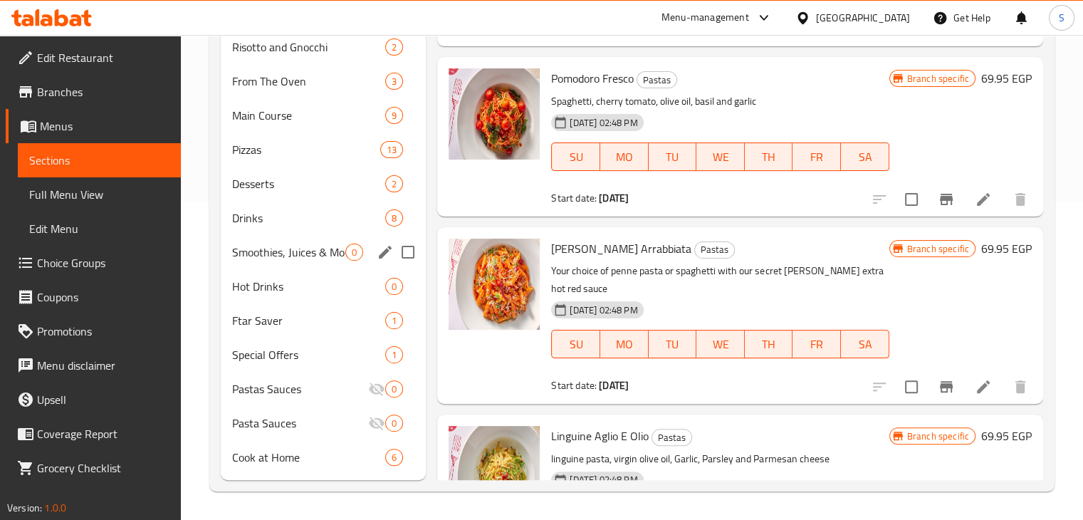
scroll to position [176, 0]
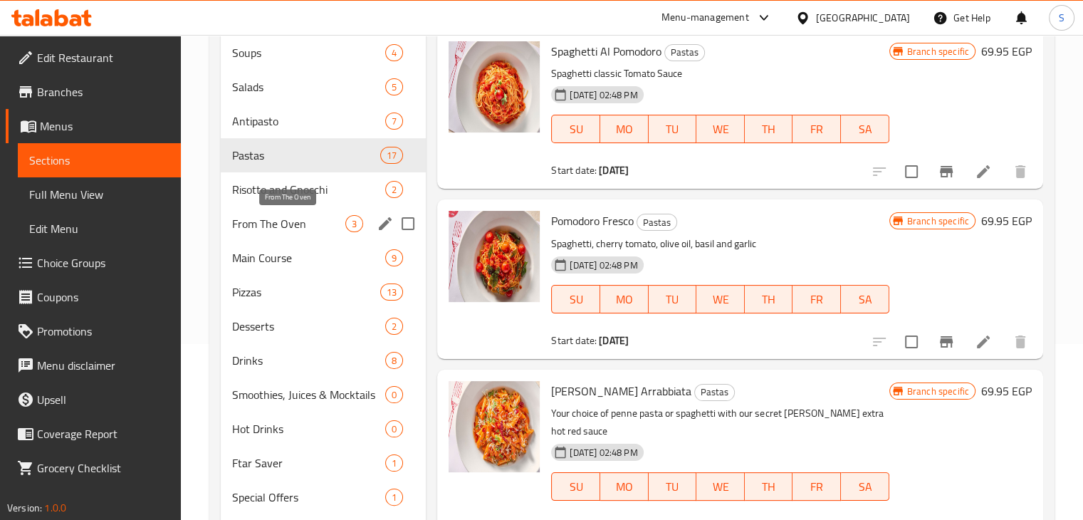
click at [296, 225] on span "From The Oven" at bounding box center [289, 223] width 114 height 17
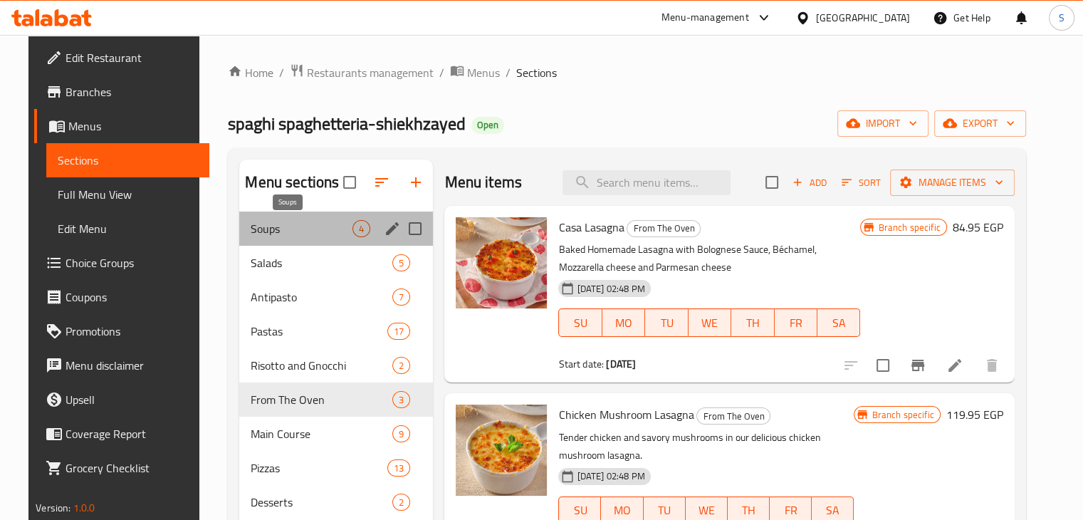
click at [303, 224] on span "Soups" at bounding box center [302, 228] width 102 height 17
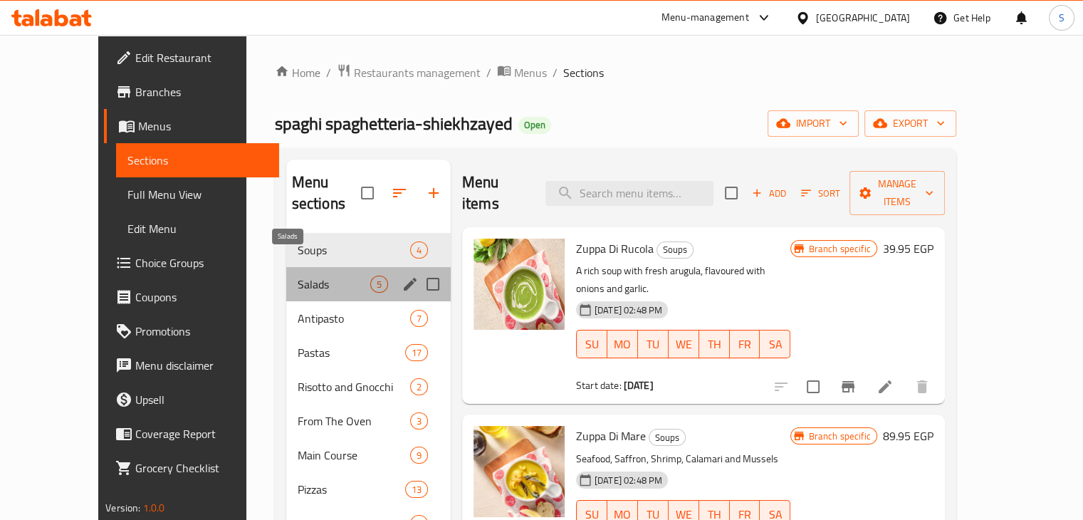
click at [311, 276] on span "Salads" at bounding box center [334, 284] width 73 height 17
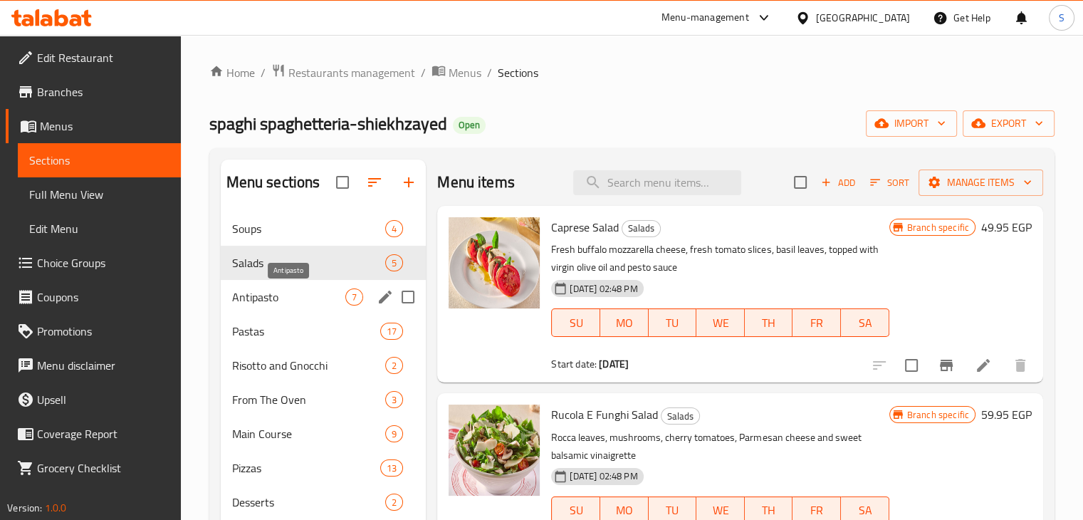
click at [311, 293] on span "Antipasto" at bounding box center [289, 296] width 114 height 17
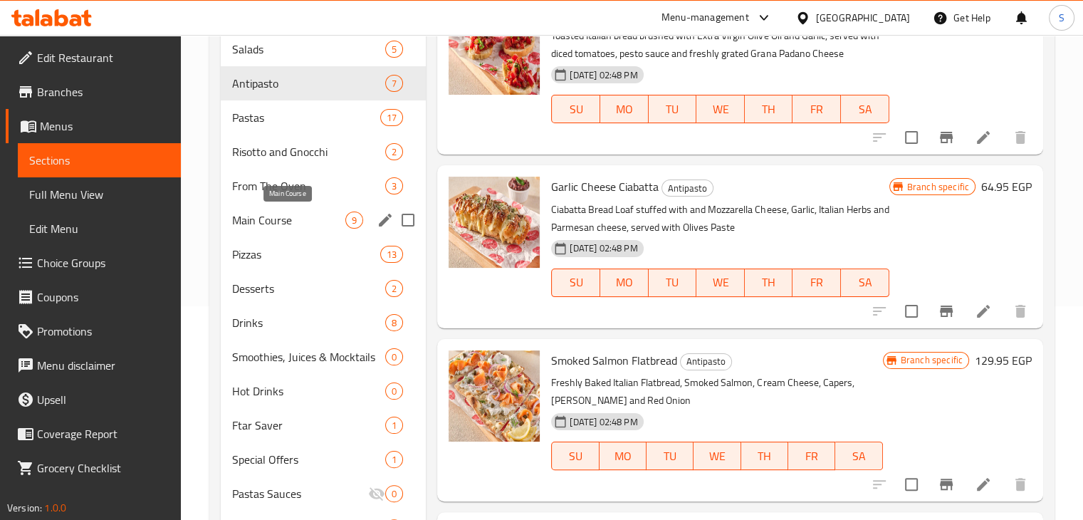
scroll to position [176, 0]
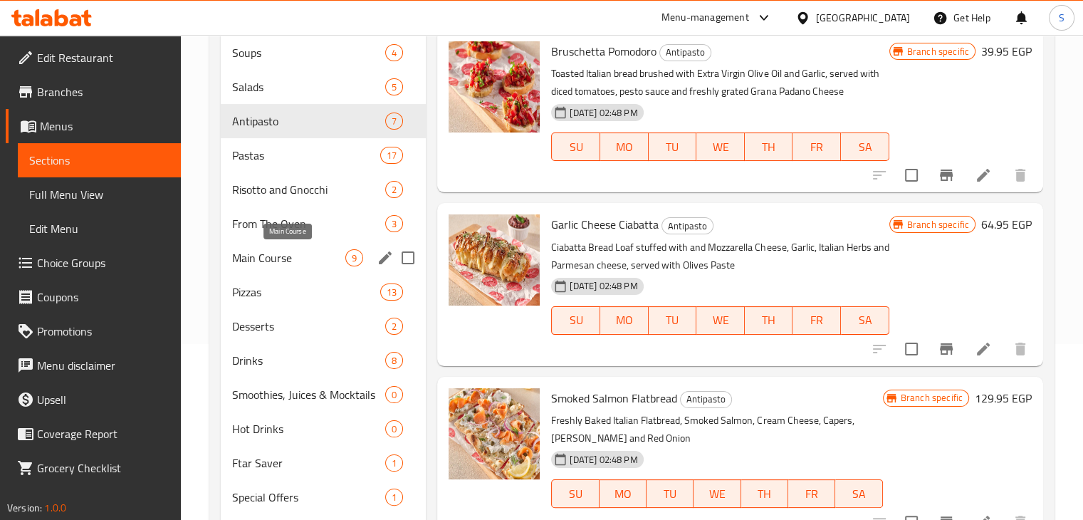
click at [288, 249] on span "Main Course" at bounding box center [289, 257] width 114 height 17
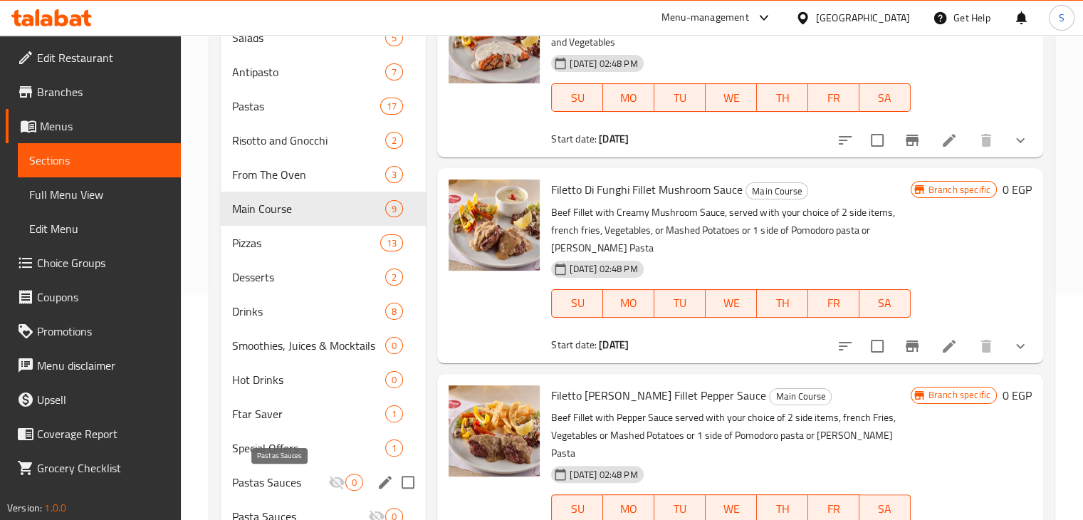
scroll to position [318, 0]
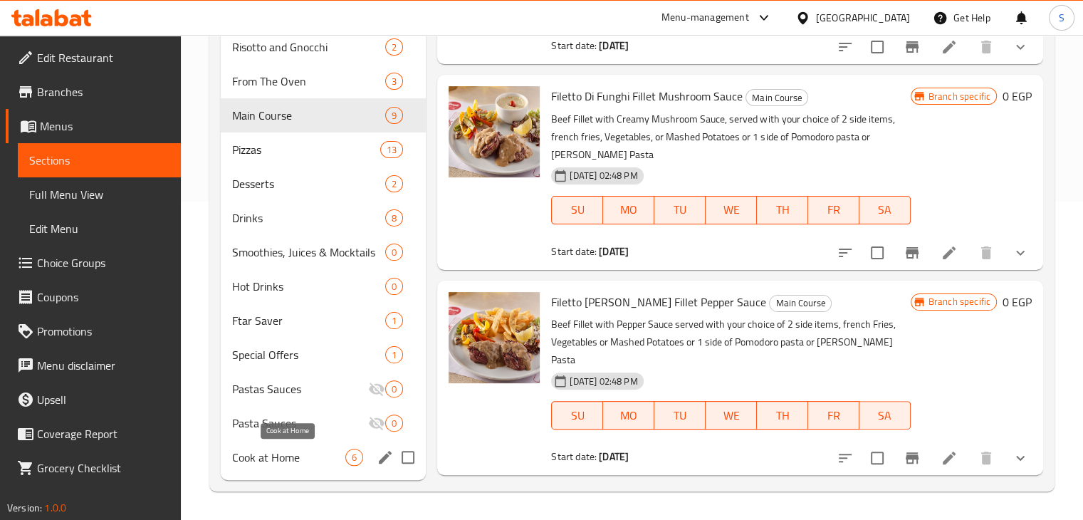
click at [305, 454] on span "Cook at Home" at bounding box center [289, 457] width 114 height 17
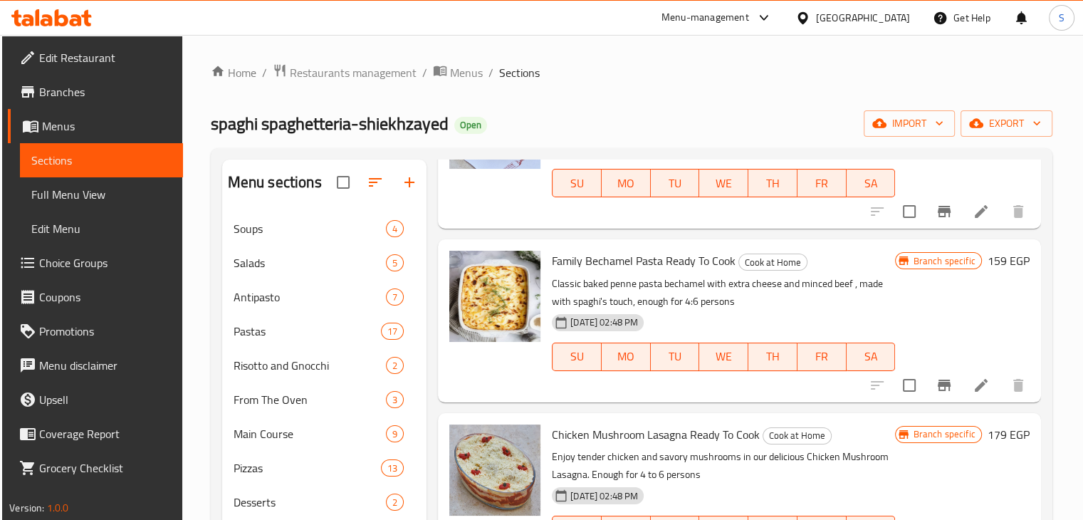
scroll to position [142, 0]
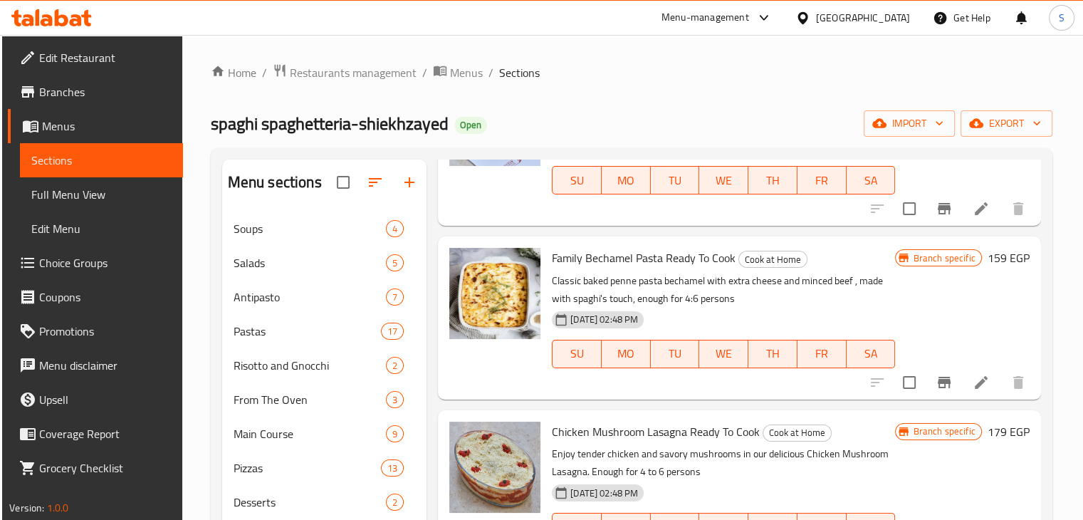
click at [938, 382] on icon "Branch-specific-item" at bounding box center [944, 382] width 13 height 11
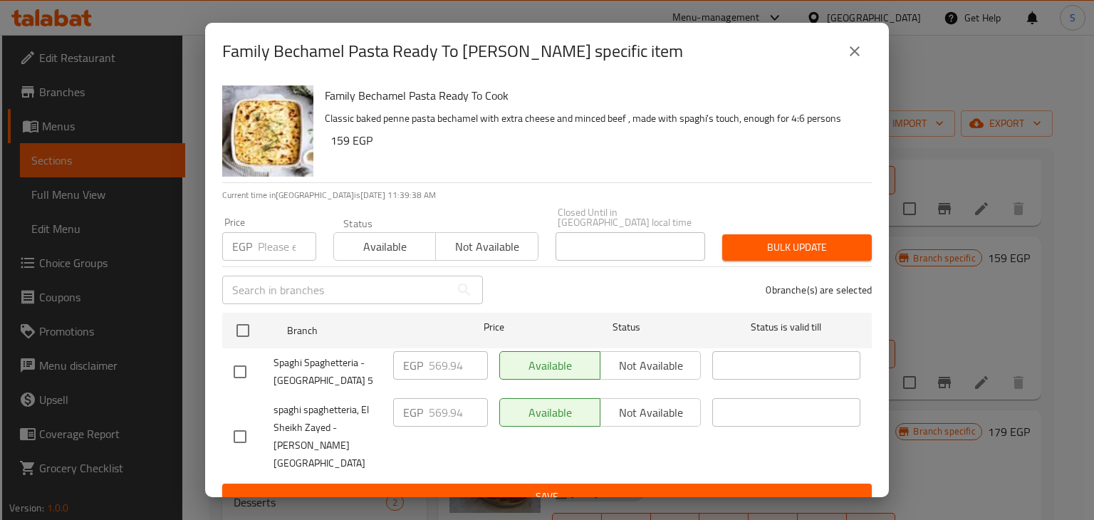
click at [274, 247] on input "number" at bounding box center [287, 246] width 58 height 28
paste input "604.14"
type input "604.14"
click at [405, 241] on span "Available" at bounding box center [385, 246] width 90 height 21
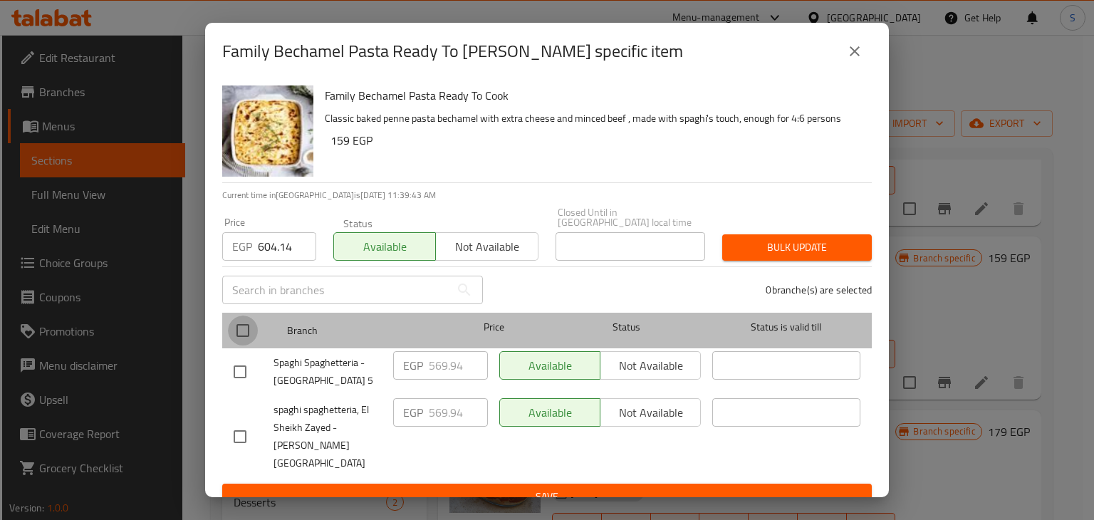
click at [246, 318] on input "checkbox" at bounding box center [243, 331] width 30 height 30
checkbox input "true"
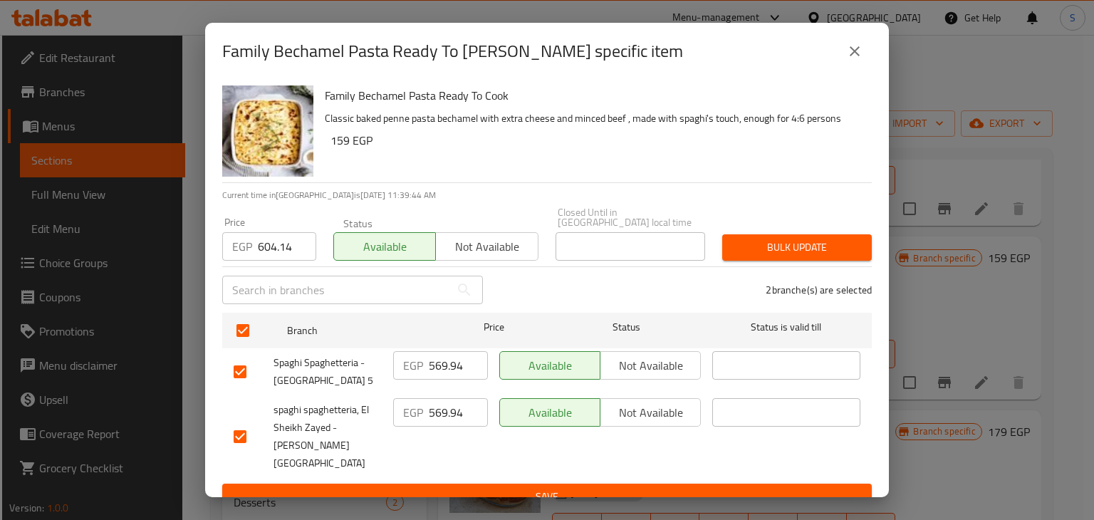
click at [751, 234] on button "Bulk update" at bounding box center [797, 247] width 150 height 26
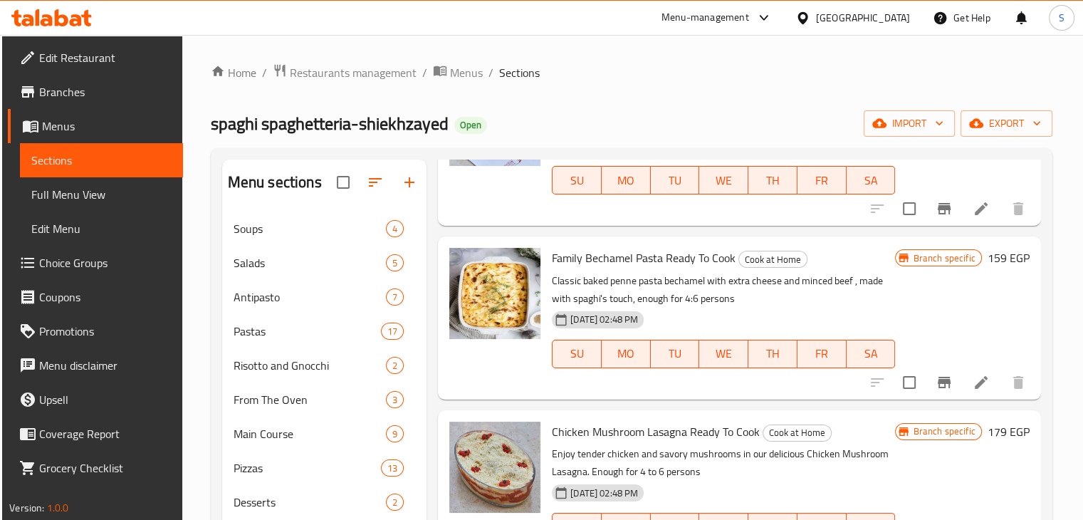
click at [390, 60] on div "Home / Restaurants management / Menus / Sections spaghi spaghetteria-shiekhzaye…" at bounding box center [631, 436] width 899 height 803
drag, startPoint x: 388, startPoint y: 66, endPoint x: 395, endPoint y: 103, distance: 37.6
click at [387, 66] on span "Restaurants management" at bounding box center [353, 72] width 127 height 17
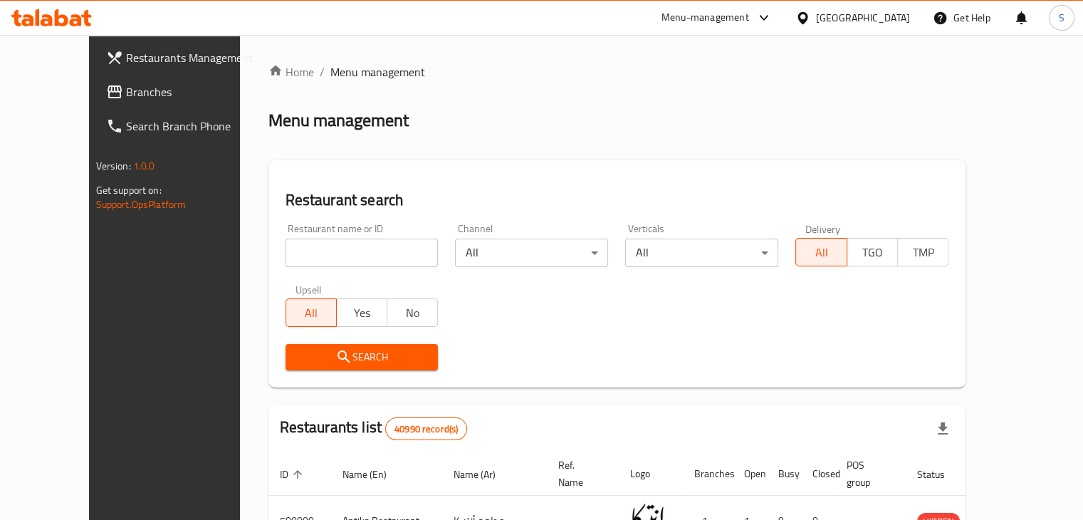
click at [361, 239] on input "search" at bounding box center [362, 253] width 153 height 28
paste input "705124"
type input "705124"
click button "Search" at bounding box center [362, 357] width 153 height 26
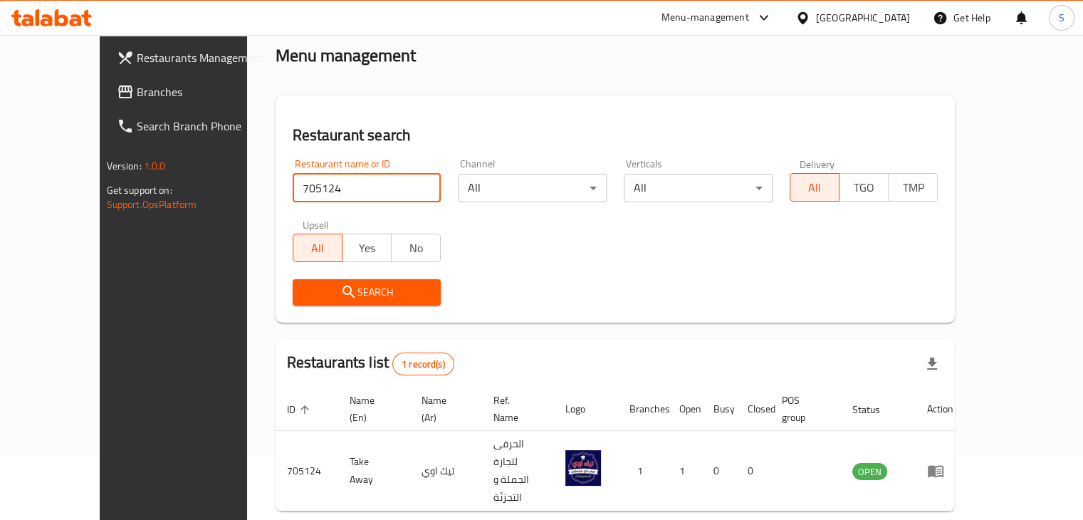
scroll to position [87, 0]
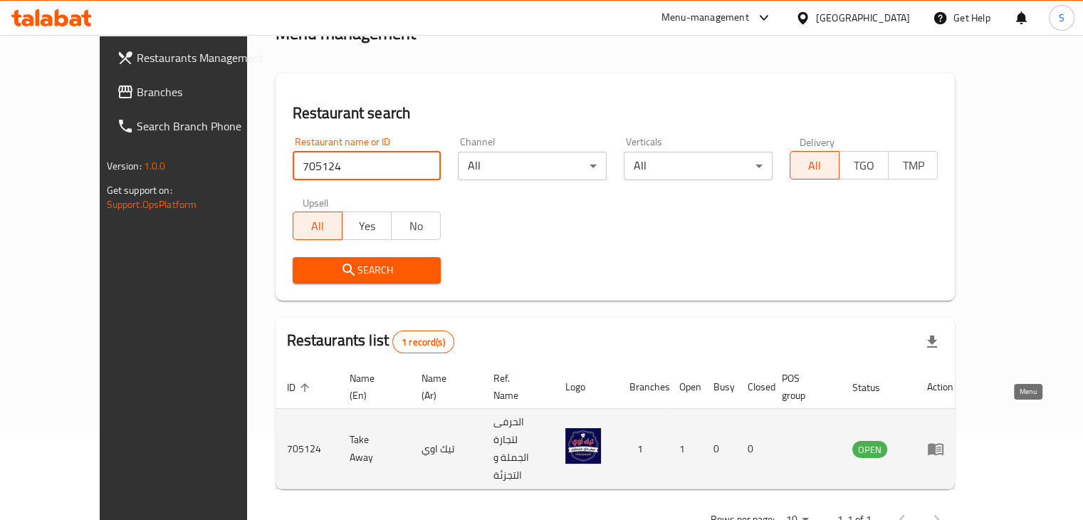
click at [944, 444] on icon "enhanced table" at bounding box center [936, 450] width 16 height 12
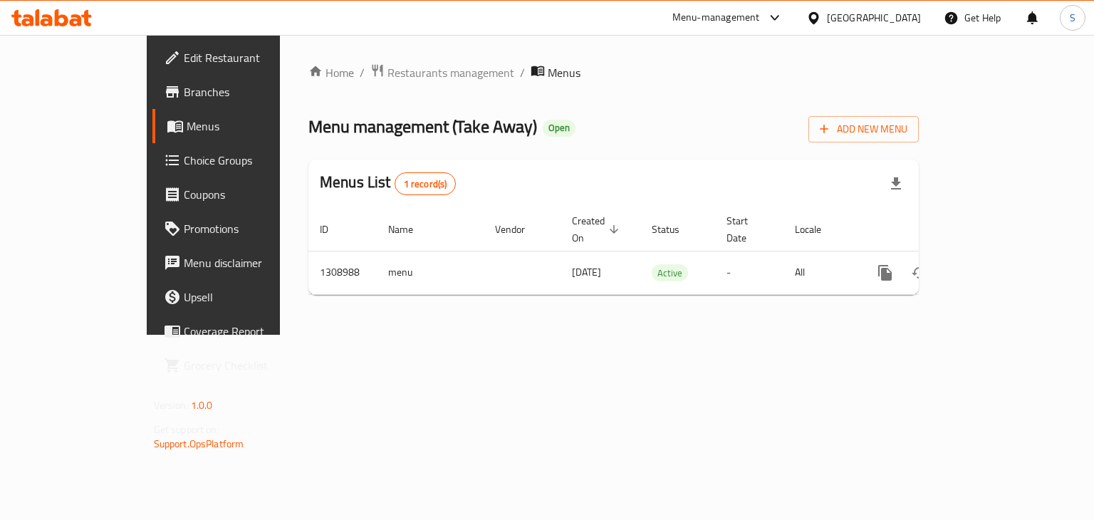
click at [184, 88] on span "Branches" at bounding box center [251, 91] width 135 height 17
